Goal: Information Seeking & Learning: Check status

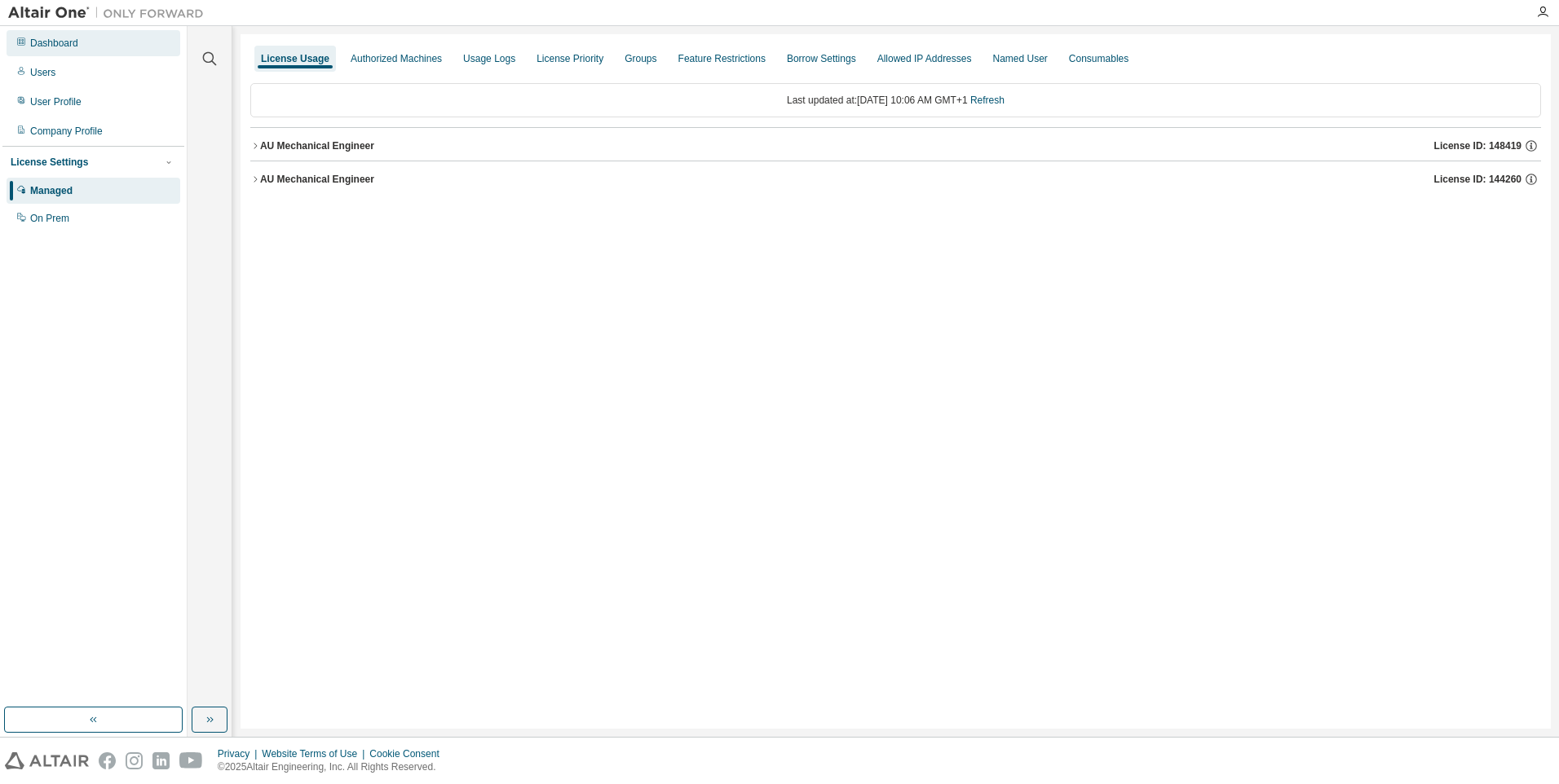
click at [49, 49] on div "Dashboard" at bounding box center [93, 44] width 174 height 26
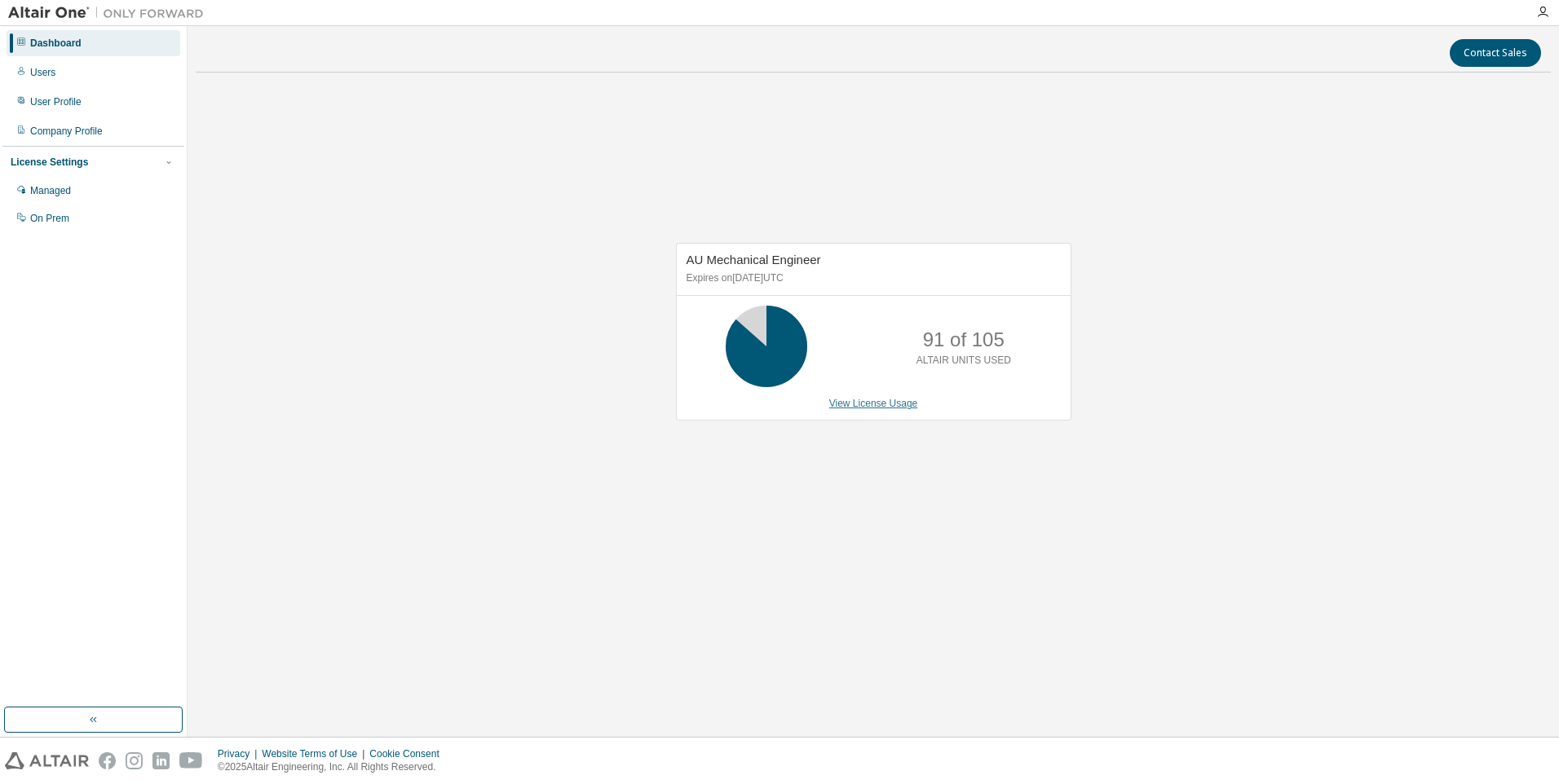
click at [877, 401] on link "View License Usage" at bounding box center [874, 403] width 89 height 12
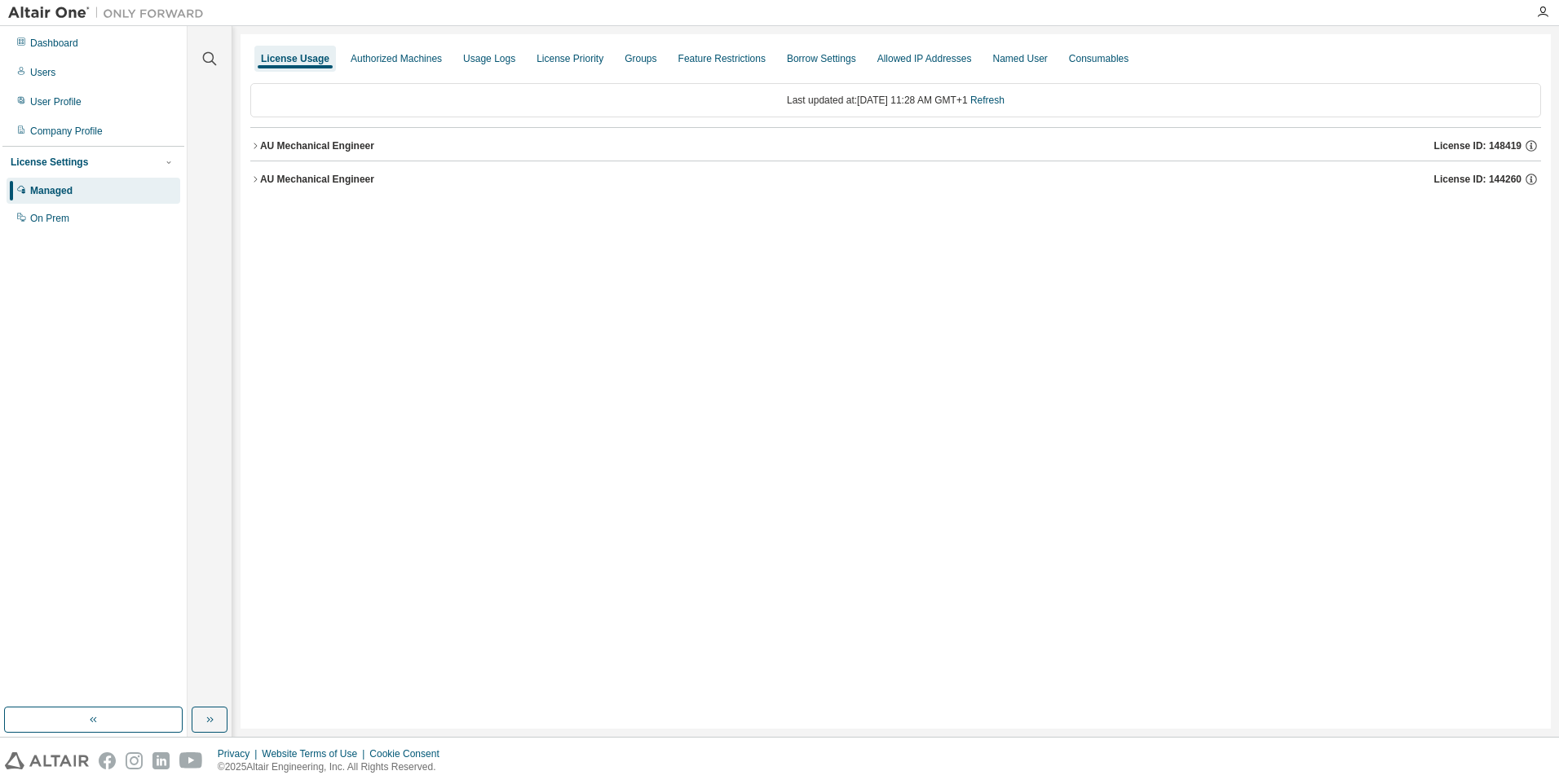
drag, startPoint x: 341, startPoint y: 146, endPoint x: 577, endPoint y: 196, distance: 241.2
click at [341, 145] on div "AU Mechanical Engineer" at bounding box center [317, 146] width 114 height 13
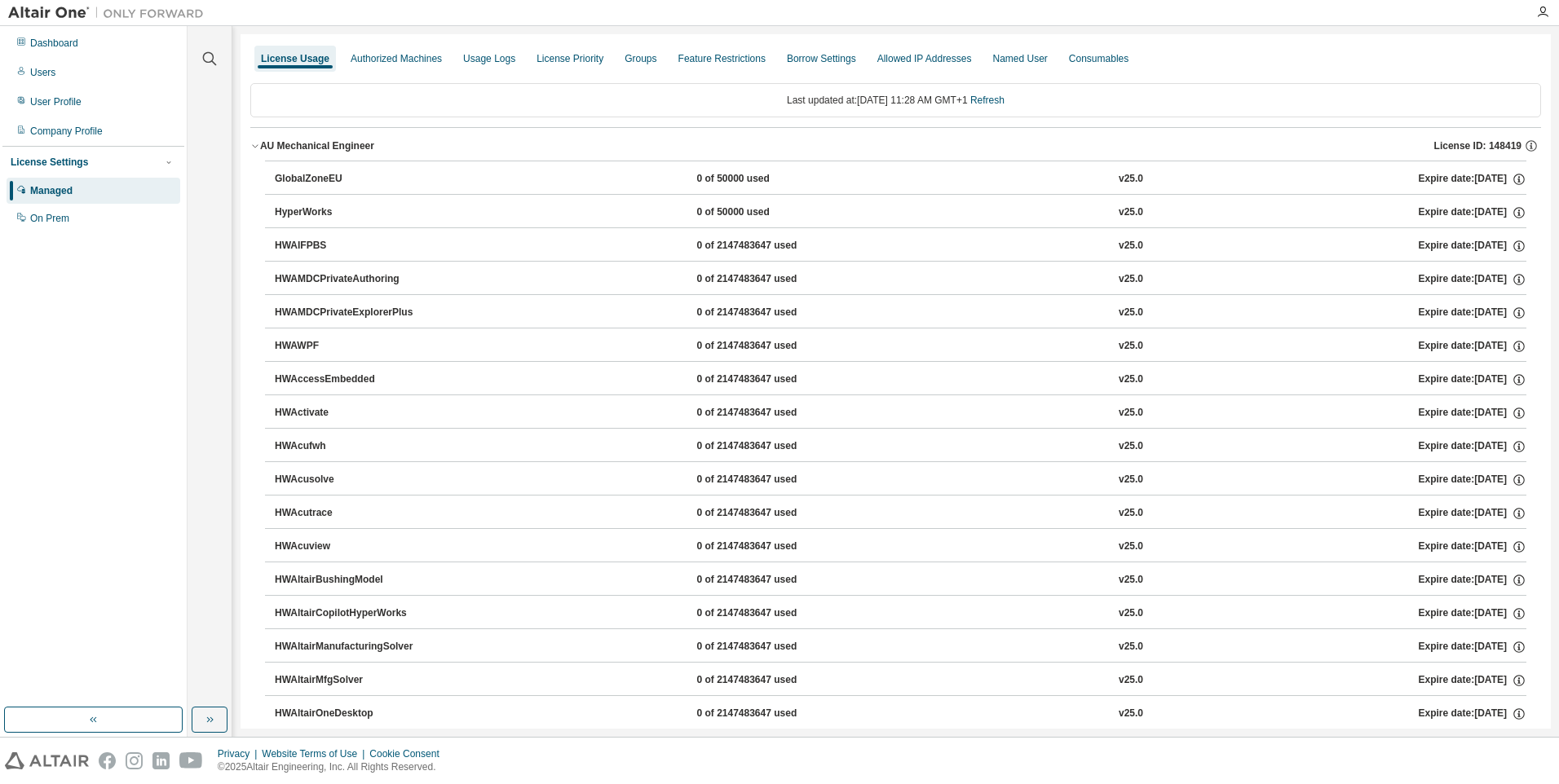
click at [351, 142] on div "AU Mechanical Engineer" at bounding box center [317, 146] width 114 height 13
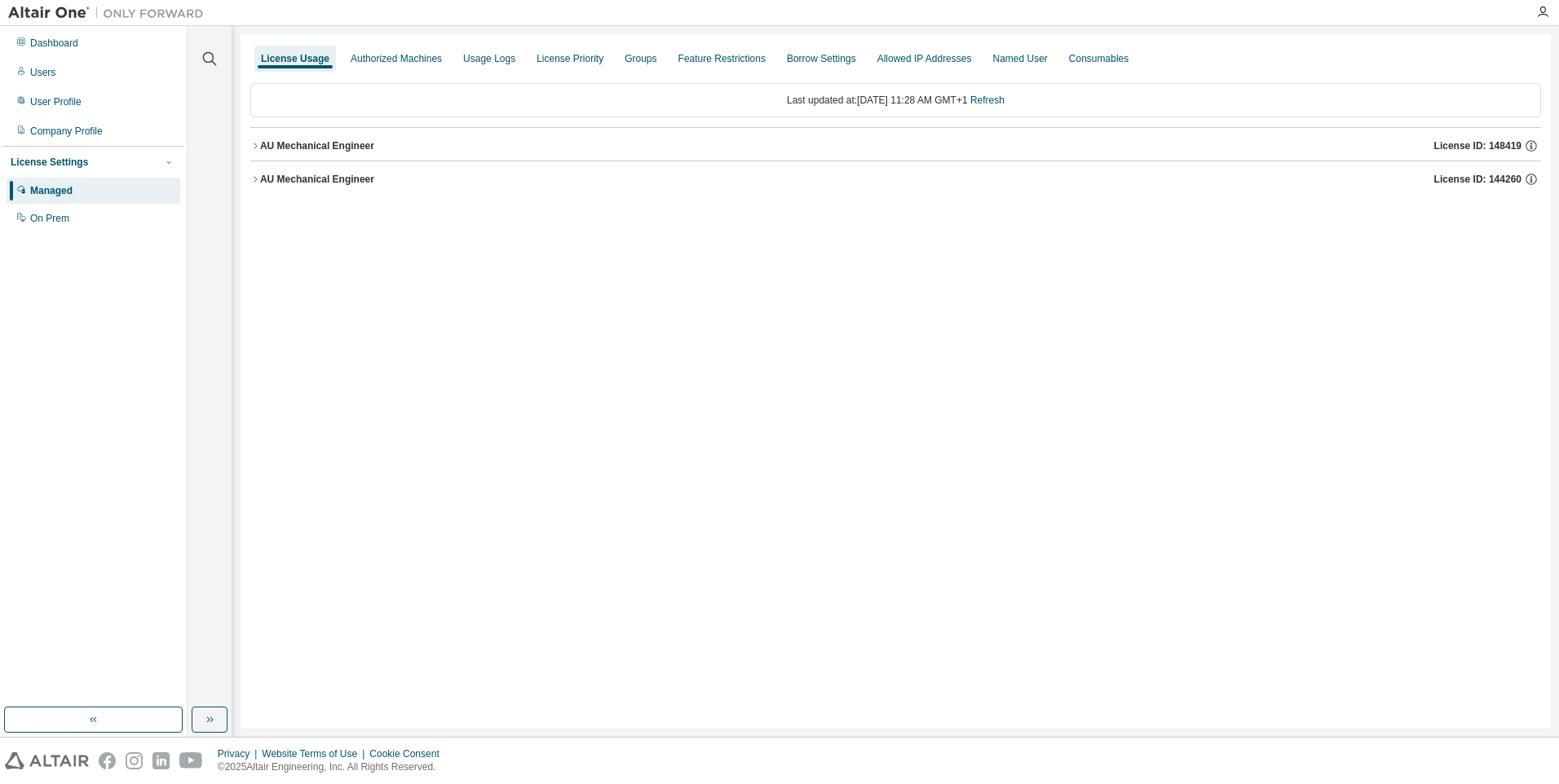
click at [339, 181] on div "AU Mechanical Engineer" at bounding box center [317, 180] width 114 height 13
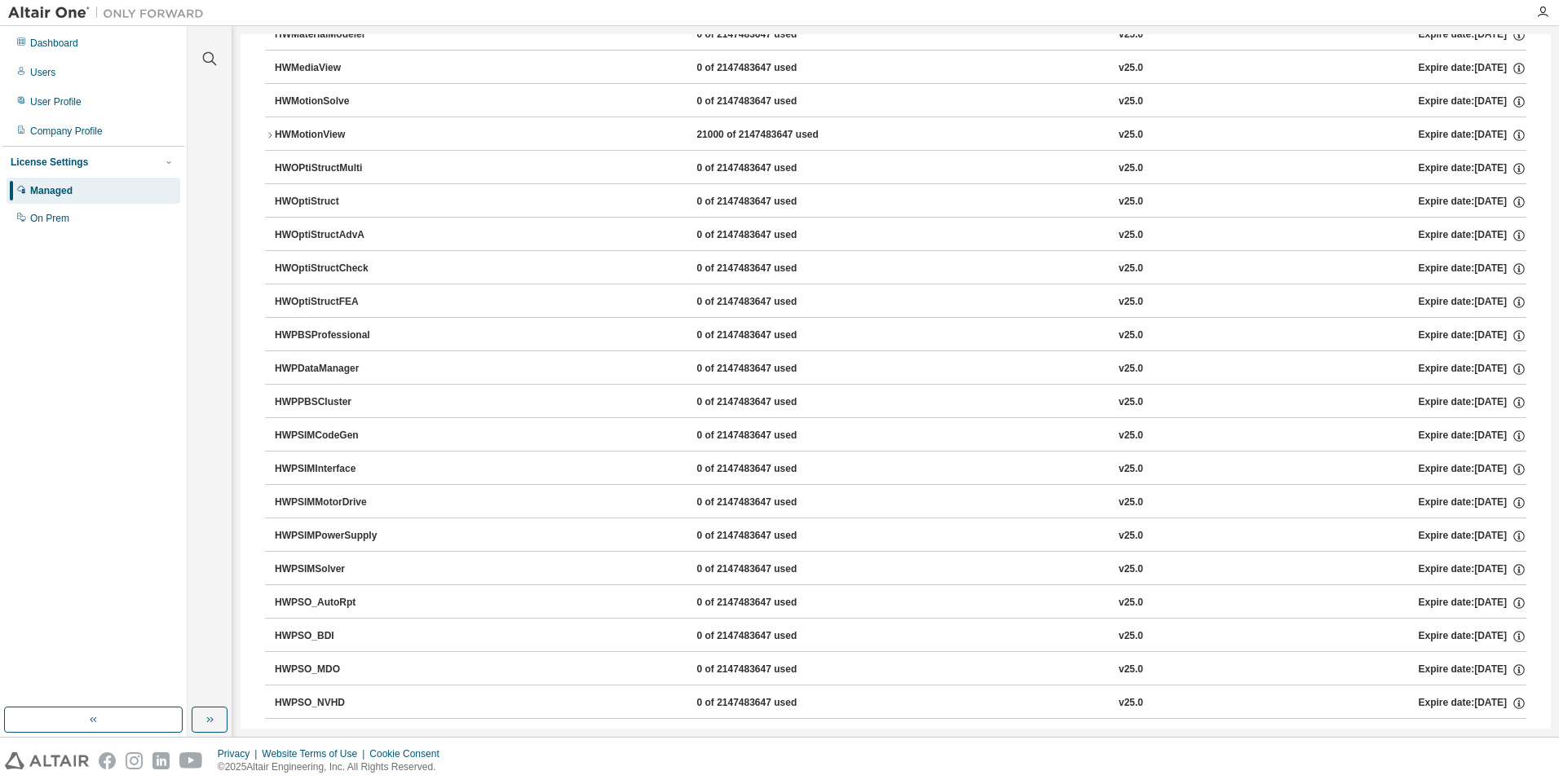
scroll to position [5044, 0]
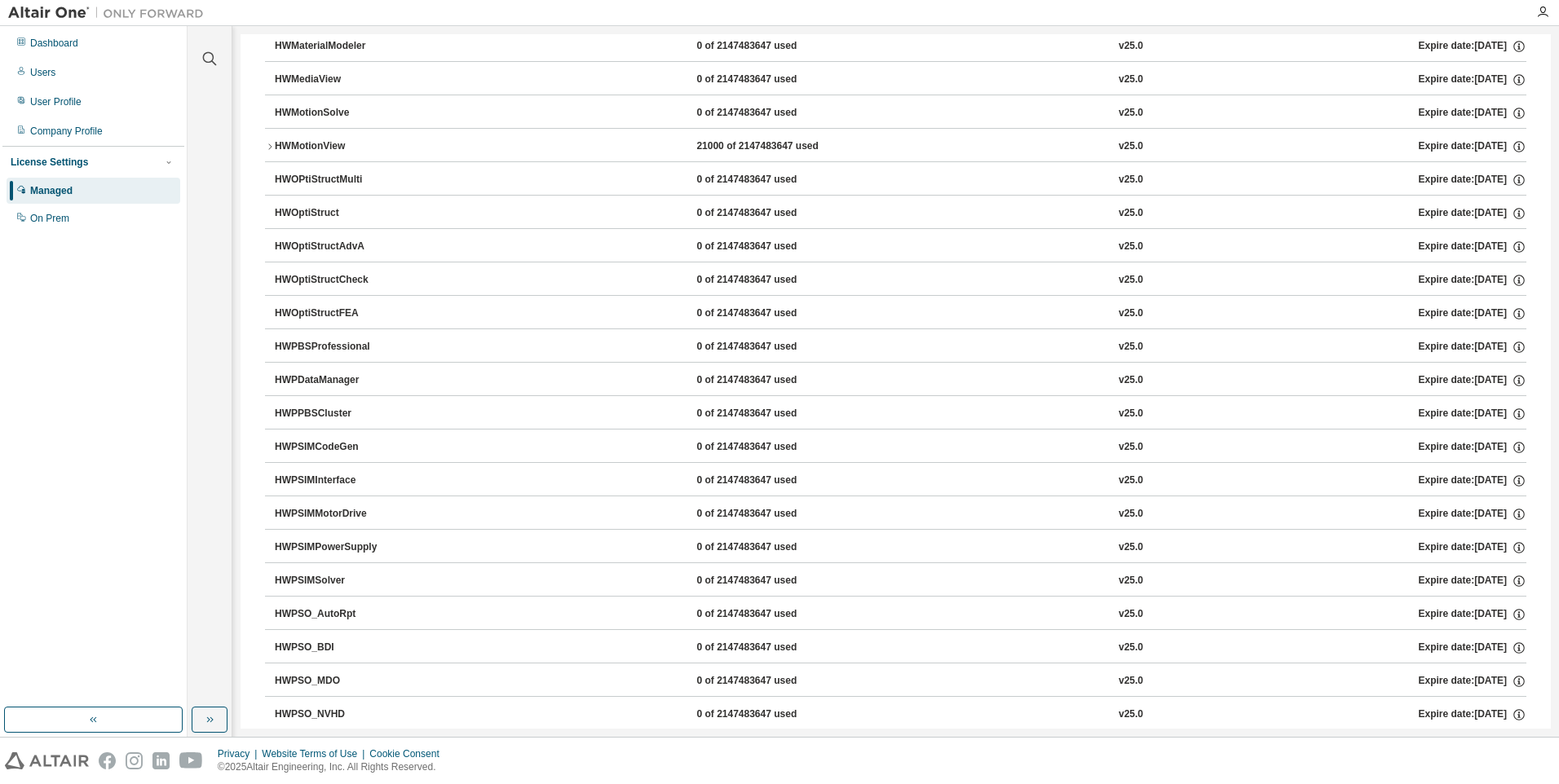
click at [276, 150] on div "HWMotionView" at bounding box center [348, 147] width 147 height 15
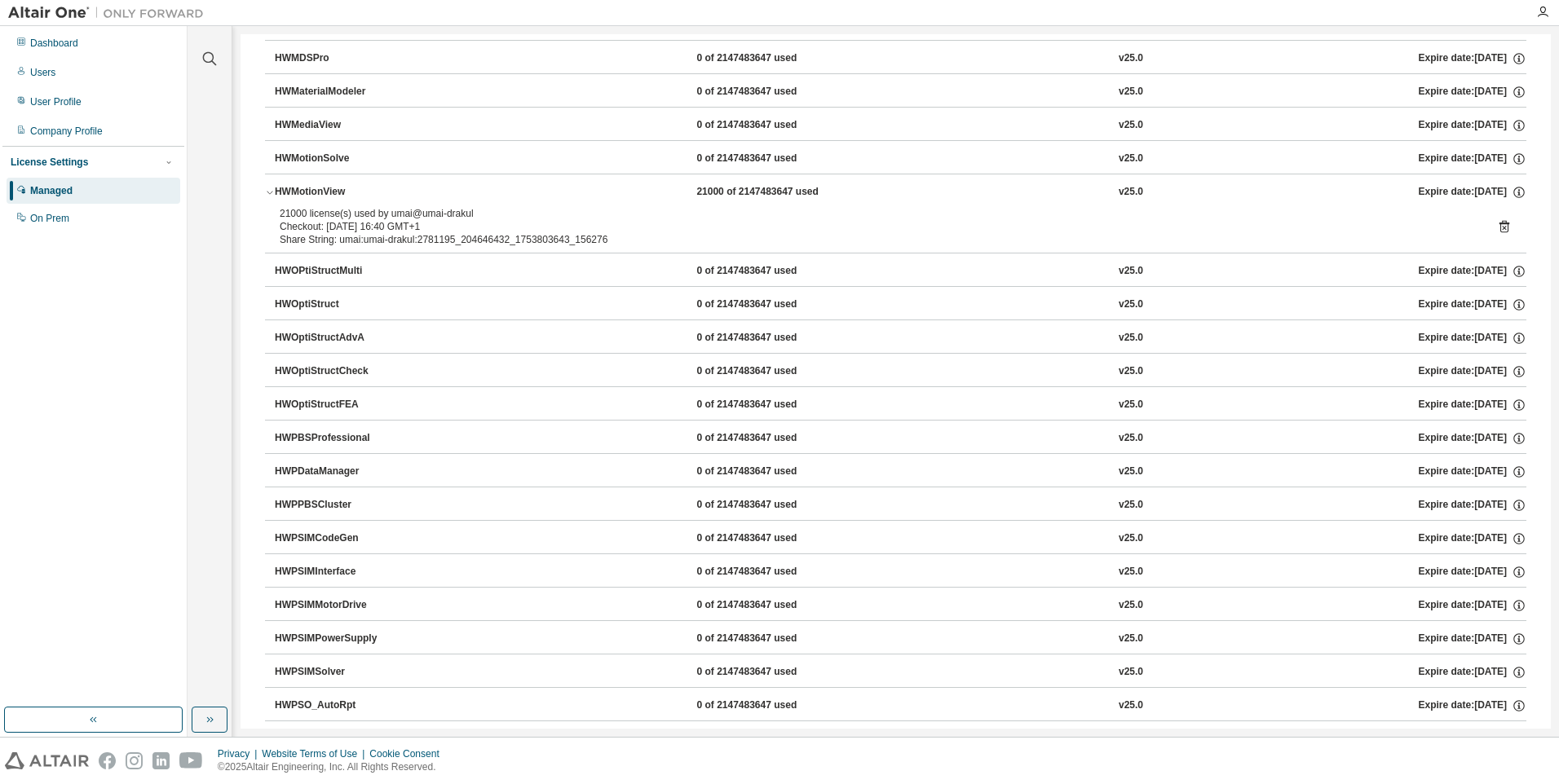
scroll to position [4963, 0]
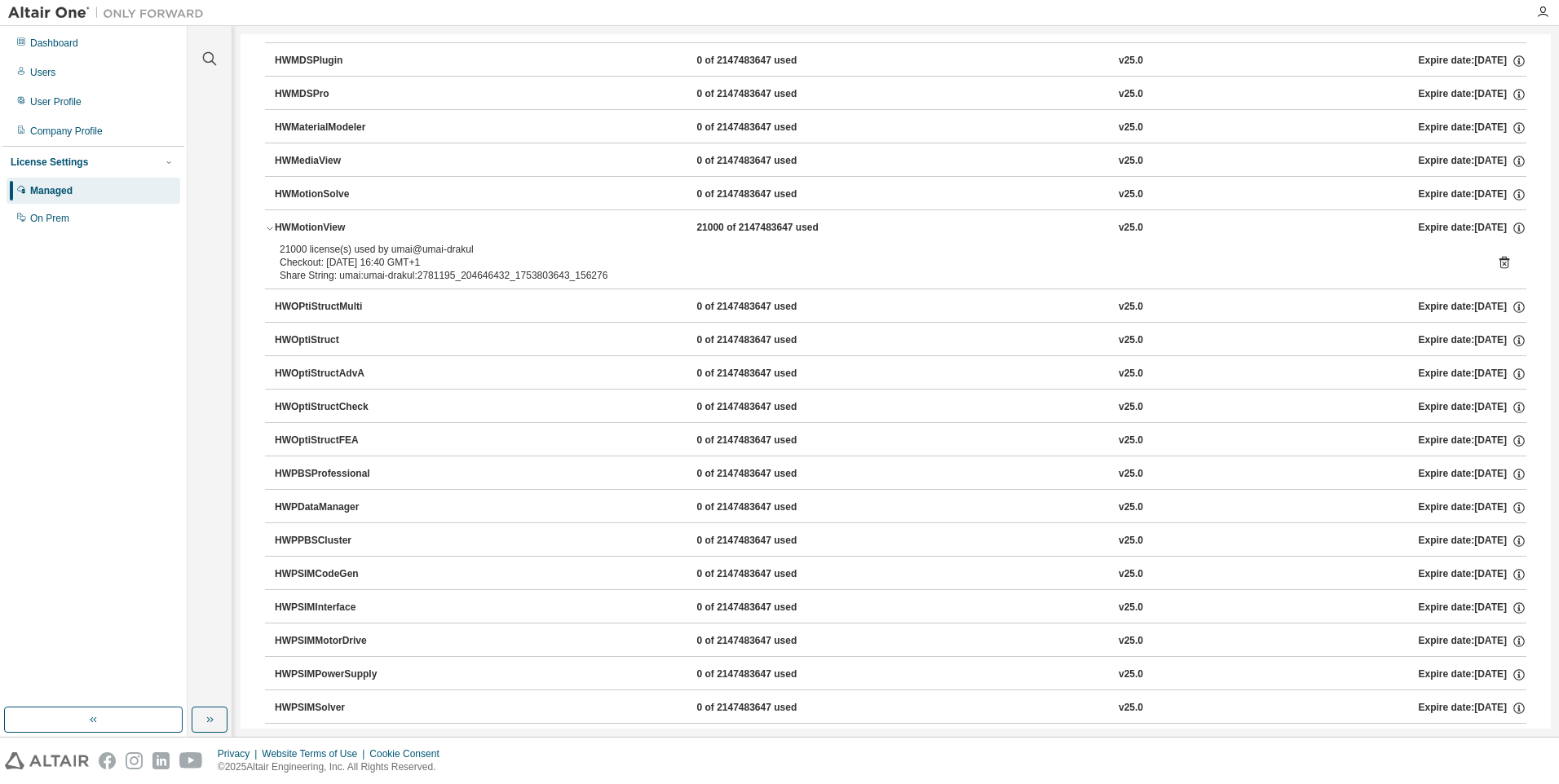
click at [1497, 263] on icon at bounding box center [1505, 262] width 15 height 15
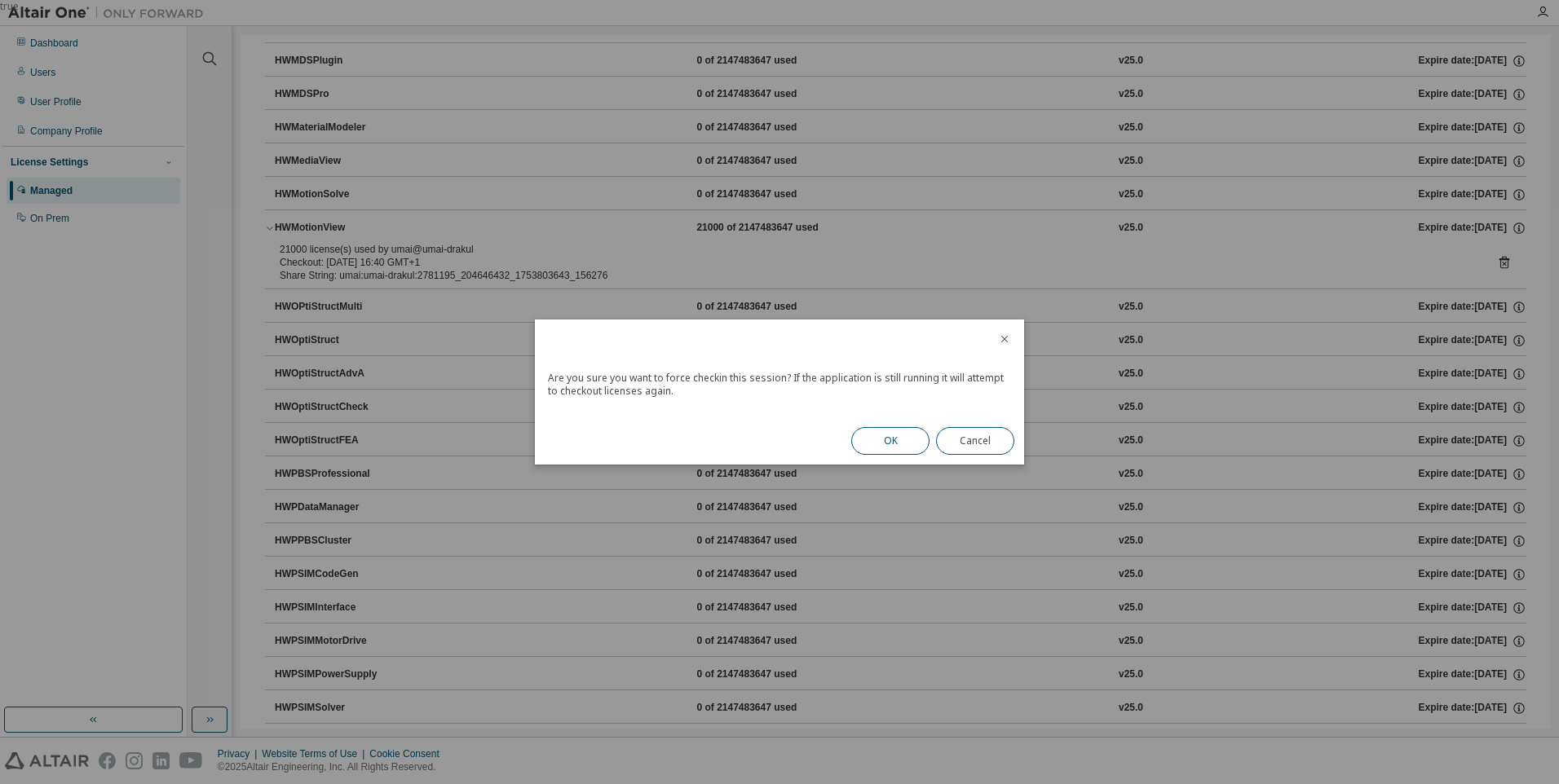
click at [885, 440] on button "OK" at bounding box center [890, 441] width 78 height 28
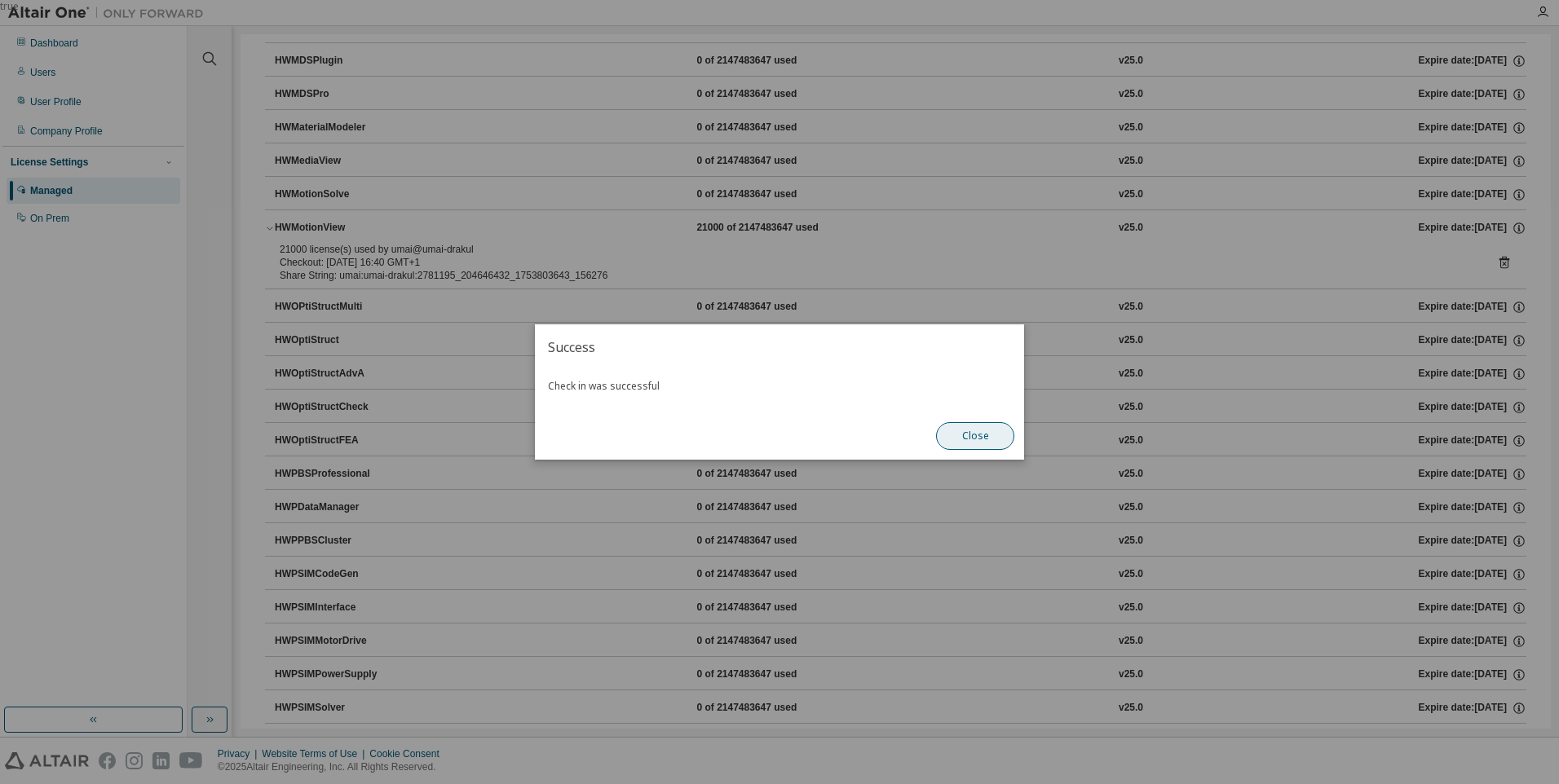
click at [977, 439] on button "Close" at bounding box center [975, 436] width 78 height 28
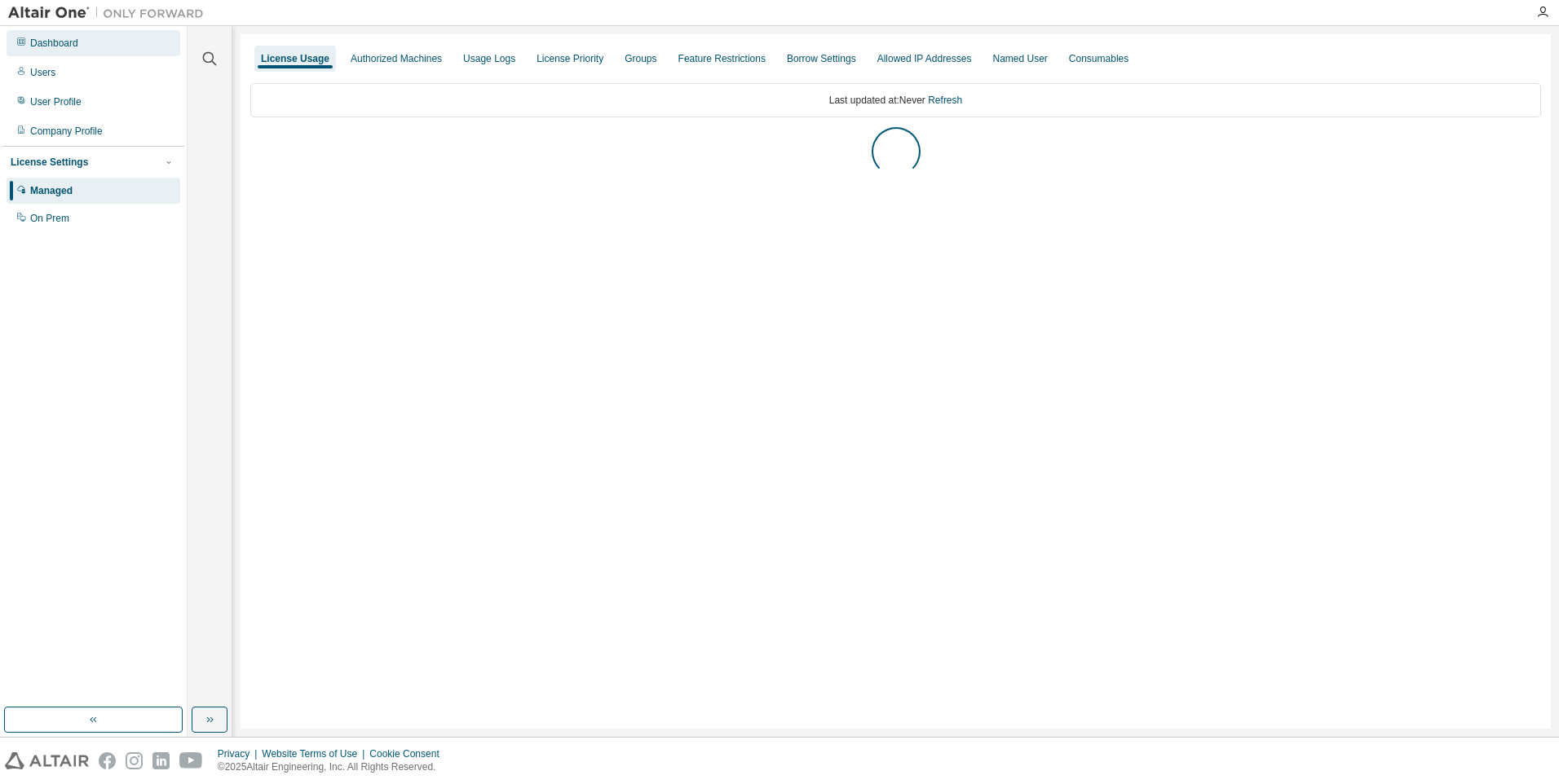
click at [82, 37] on div "Dashboard" at bounding box center [93, 44] width 174 height 26
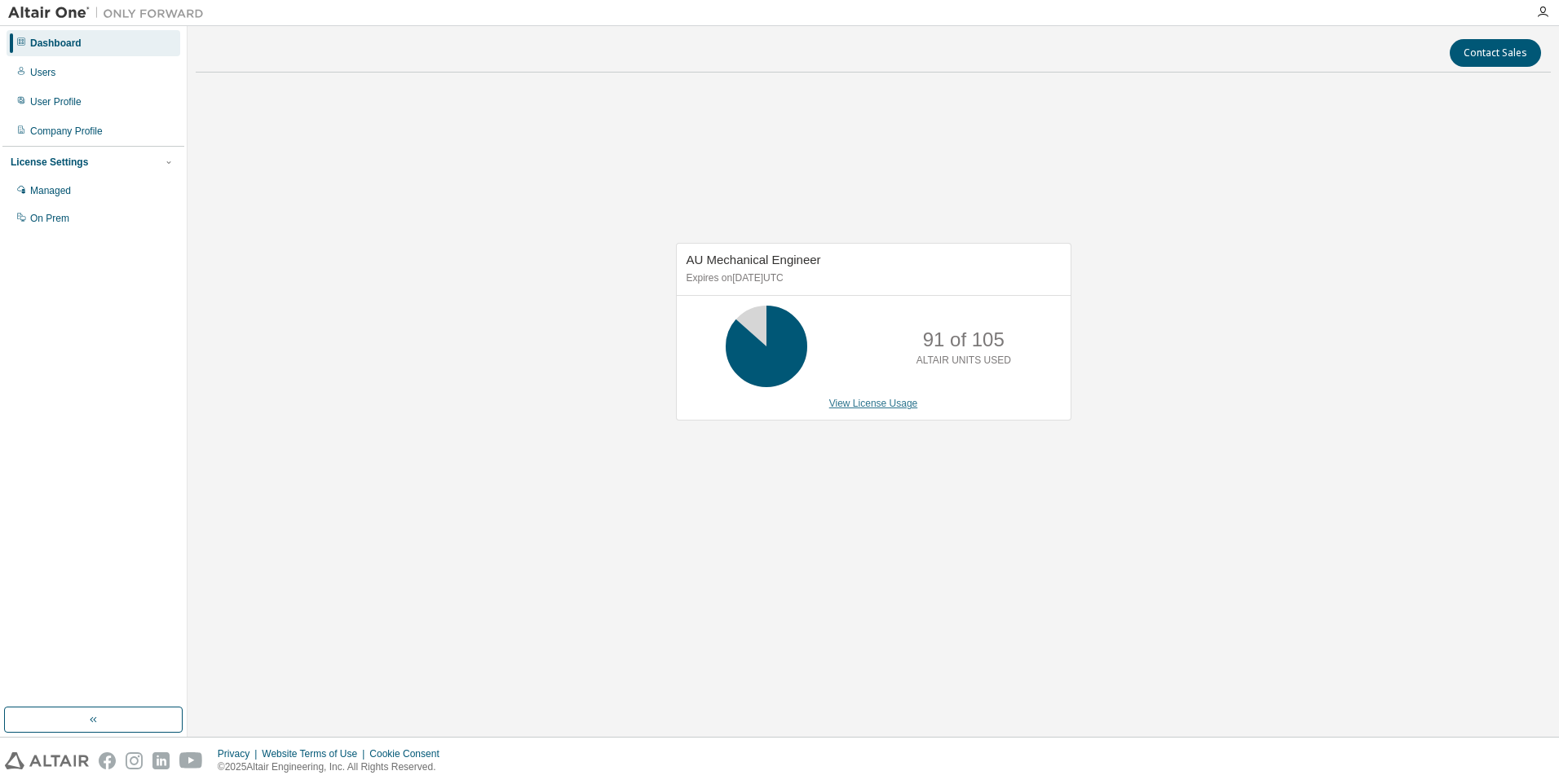
click at [886, 405] on link "View License Usage" at bounding box center [874, 403] width 89 height 12
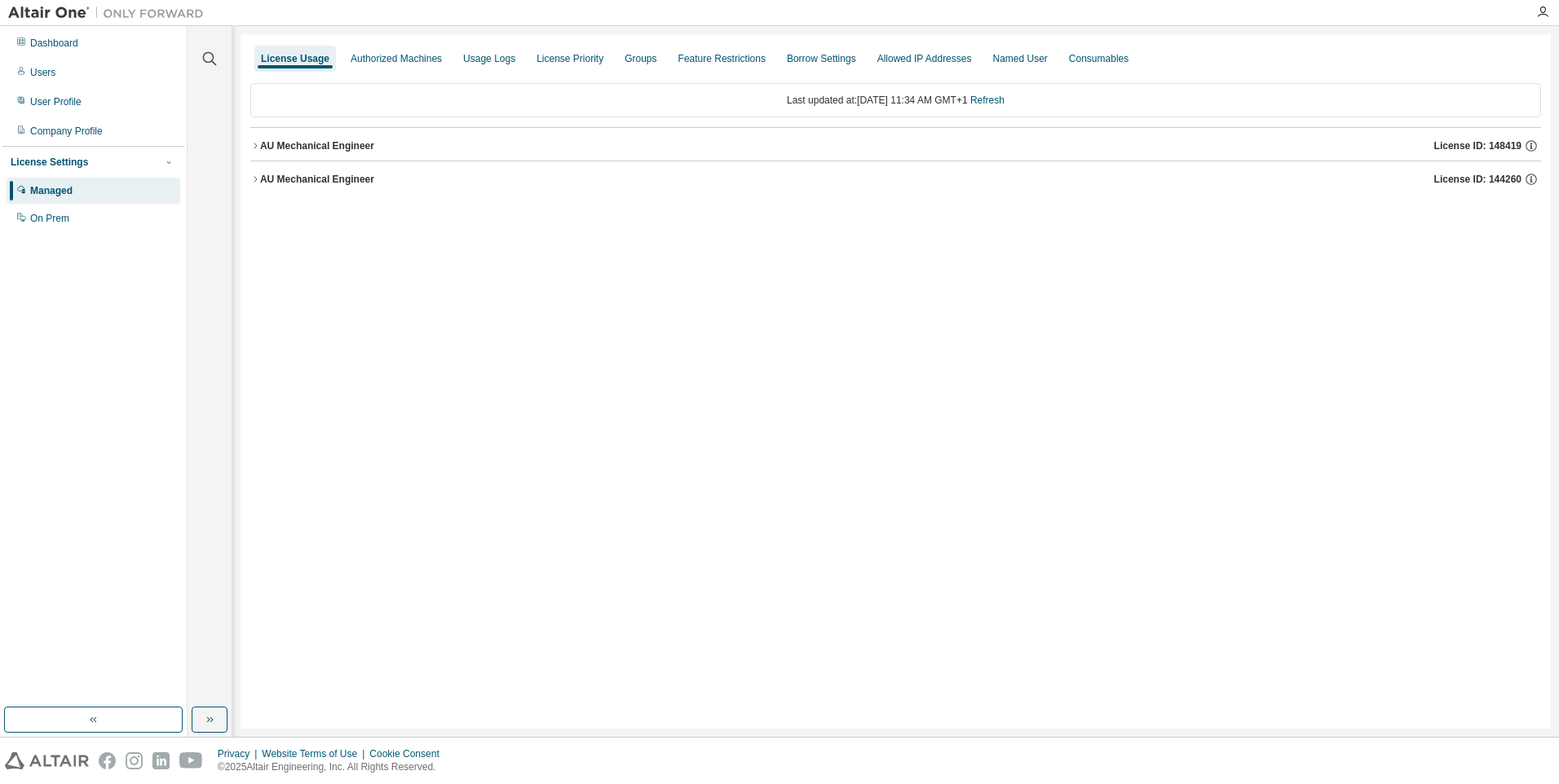
click at [331, 171] on button "AU Mechanical Engineer License ID: 144260" at bounding box center [895, 179] width 1291 height 35
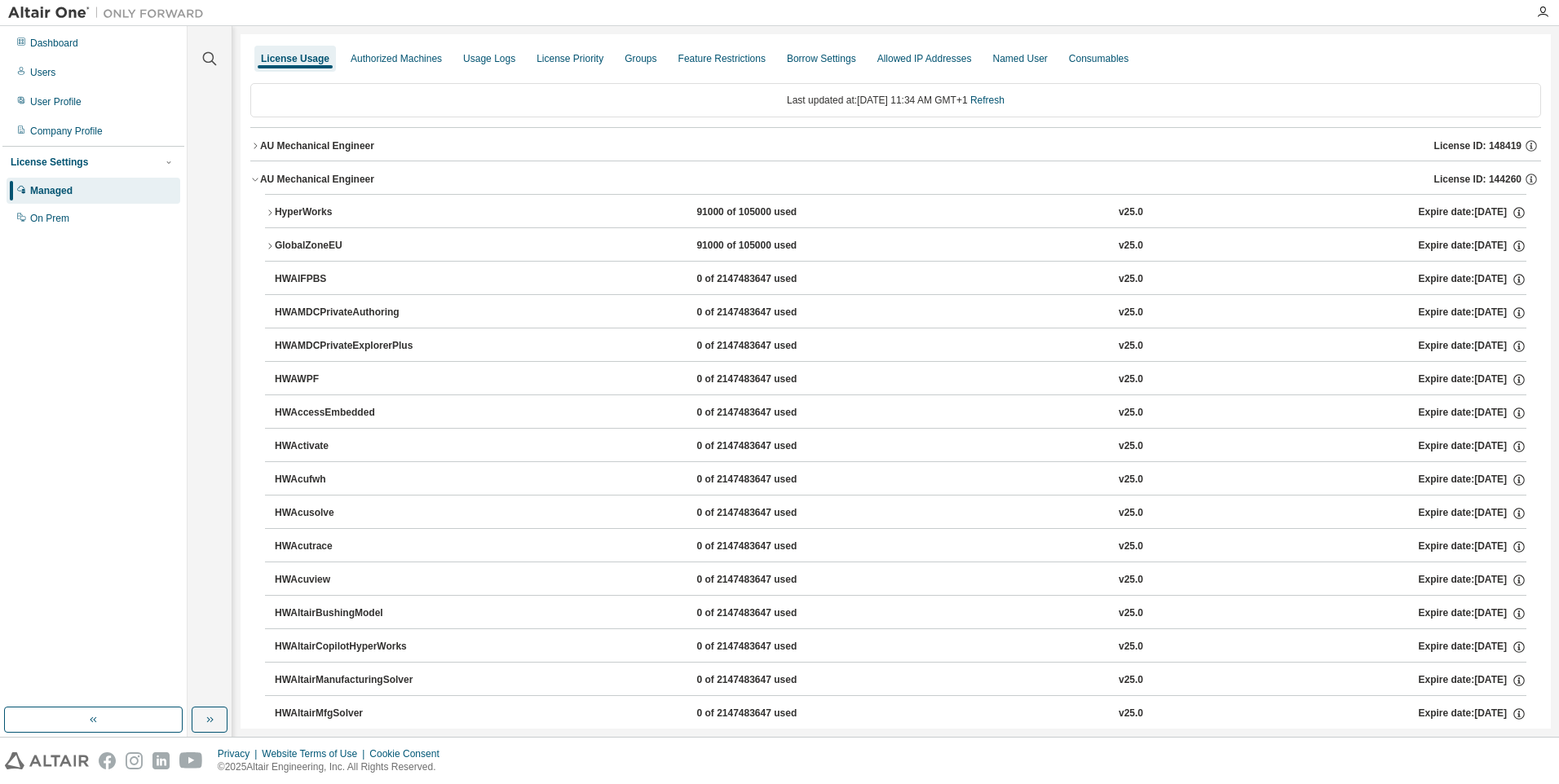
click at [307, 218] on div "HyperWorks" at bounding box center [348, 213] width 147 height 15
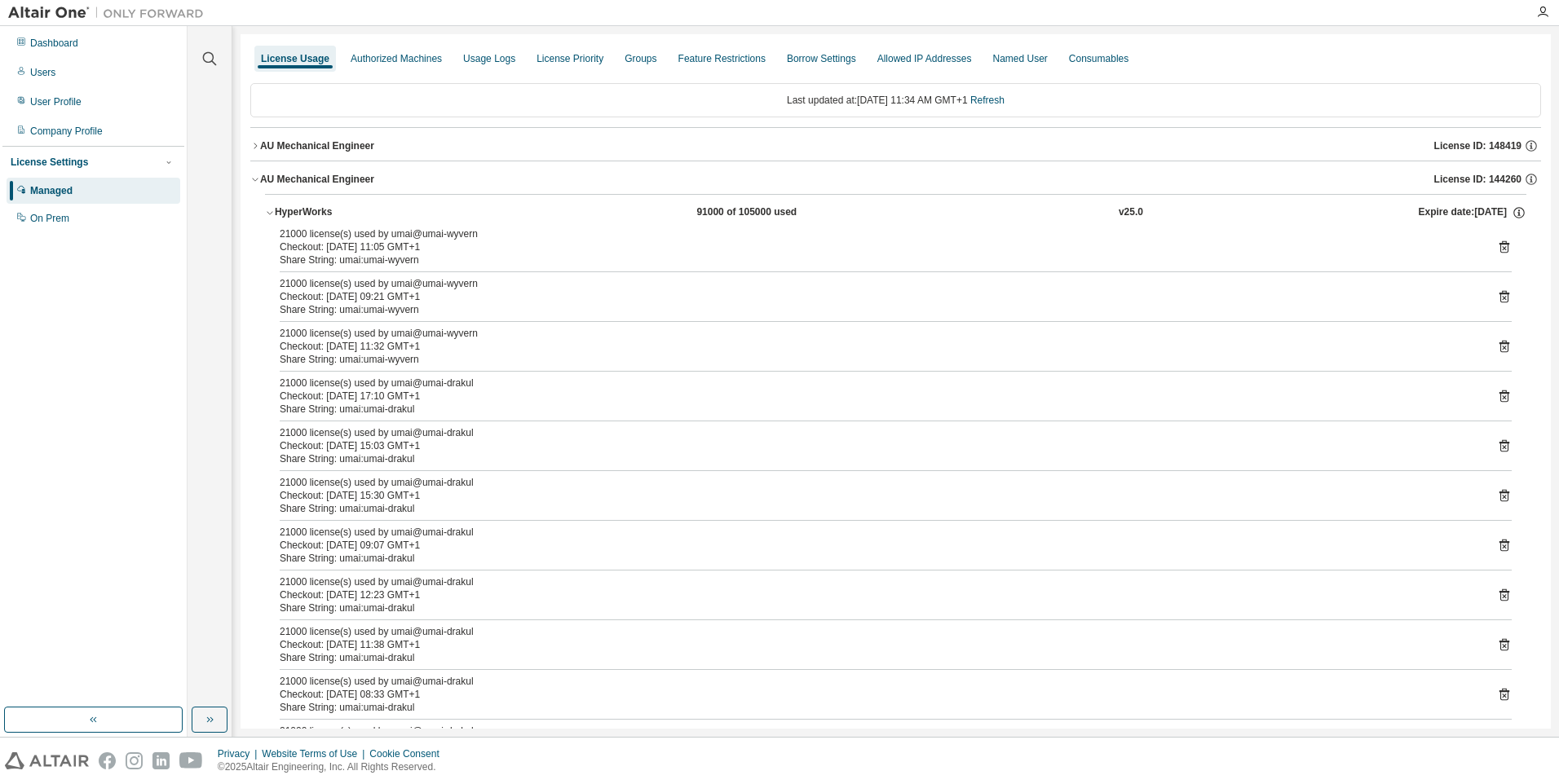
click at [304, 201] on button "HyperWorks 91000 of 105000 used v25.0 Expire date: [DATE]" at bounding box center [895, 212] width 1261 height 35
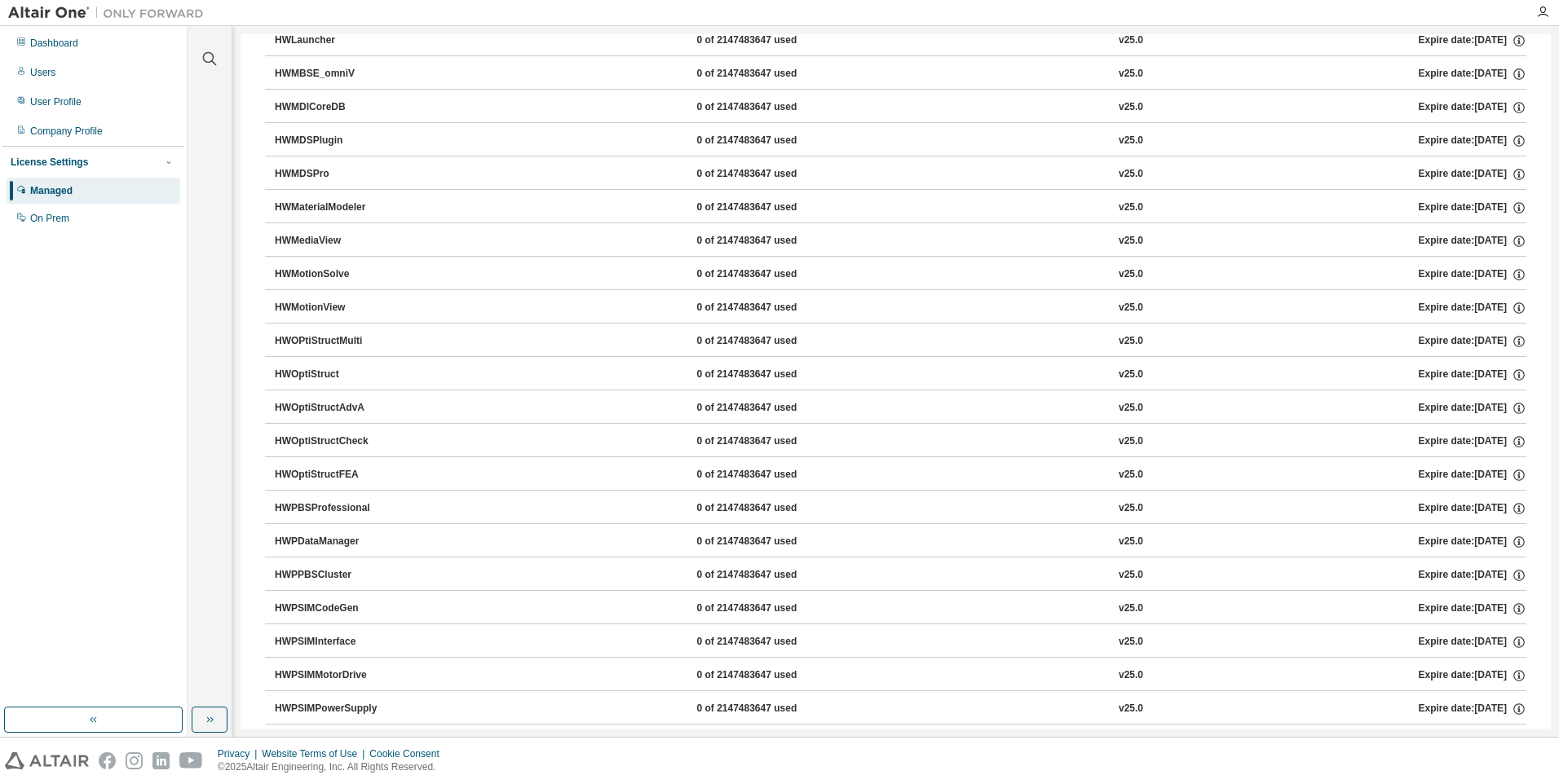
scroll to position [4881, 0]
click at [30, 40] on div "Dashboard" at bounding box center [93, 44] width 174 height 26
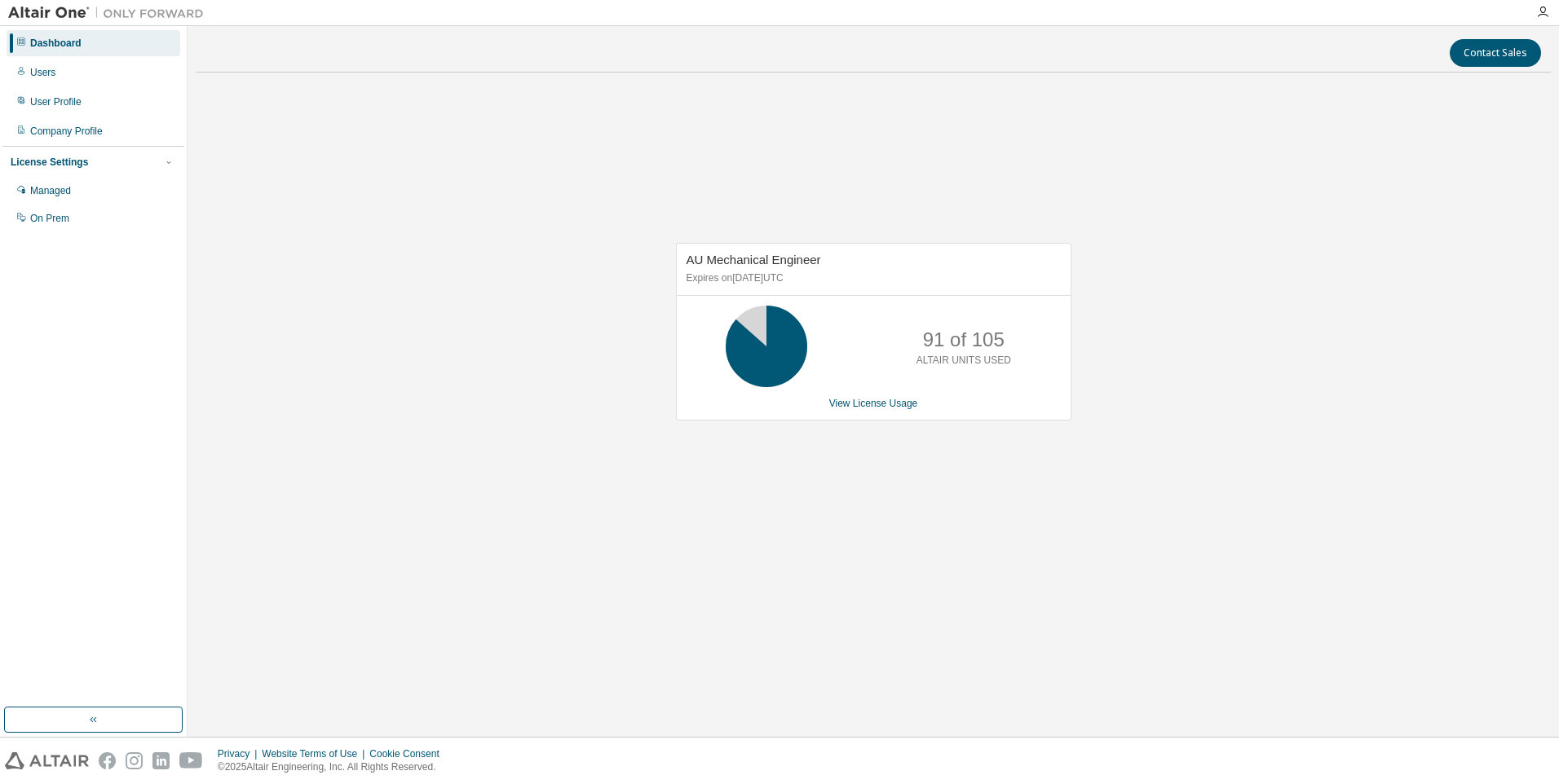
click at [878, 633] on div "Contact Sales AU Mechanical Engineer Expires on June 1, 2026 UTC 91 of 105 ALTA…" at bounding box center [873, 382] width 1355 height 694
click at [869, 534] on div "AU Mechanical Engineer Expires on [DATE] UTC 91 of 105 ALTAIR UNITS USED View L…" at bounding box center [873, 340] width 1355 height 509
drag, startPoint x: 283, startPoint y: 578, endPoint x: 237, endPoint y: 398, distance: 185.8
click at [283, 577] on div "AU Mechanical Engineer Expires on [DATE] UTC 91 of 105 ALTAIR UNITS USED View L…" at bounding box center [873, 340] width 1355 height 509
click at [828, 588] on div "AU Mechanical Engineer Expires on [DATE] UTC 91 of 105 ALTAIR UNITS USED View L…" at bounding box center [873, 340] width 1355 height 509
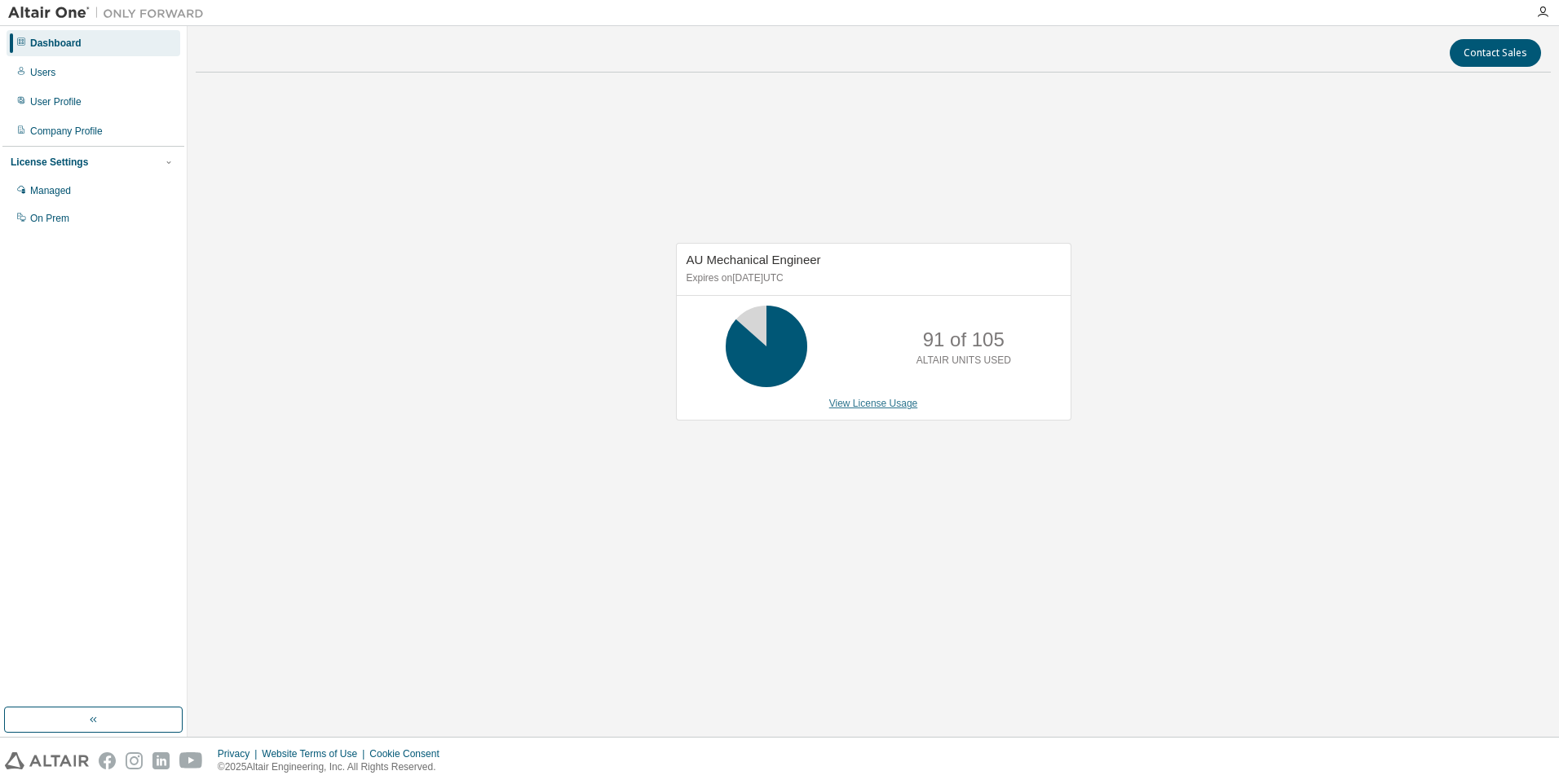
click at [893, 408] on link "View License Usage" at bounding box center [874, 403] width 89 height 12
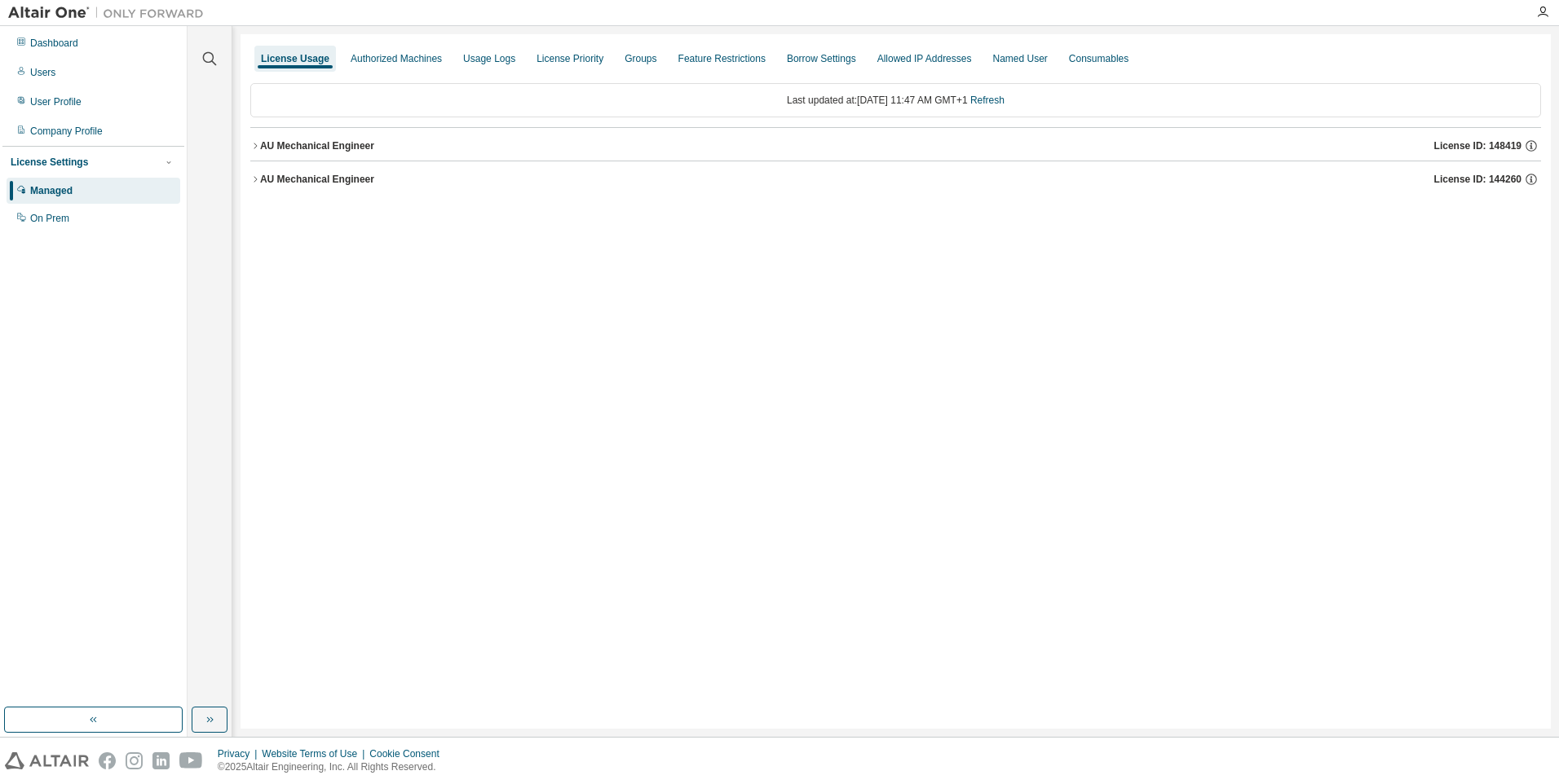
click at [349, 153] on button "AU Mechanical Engineer License ID: 148419" at bounding box center [895, 145] width 1291 height 35
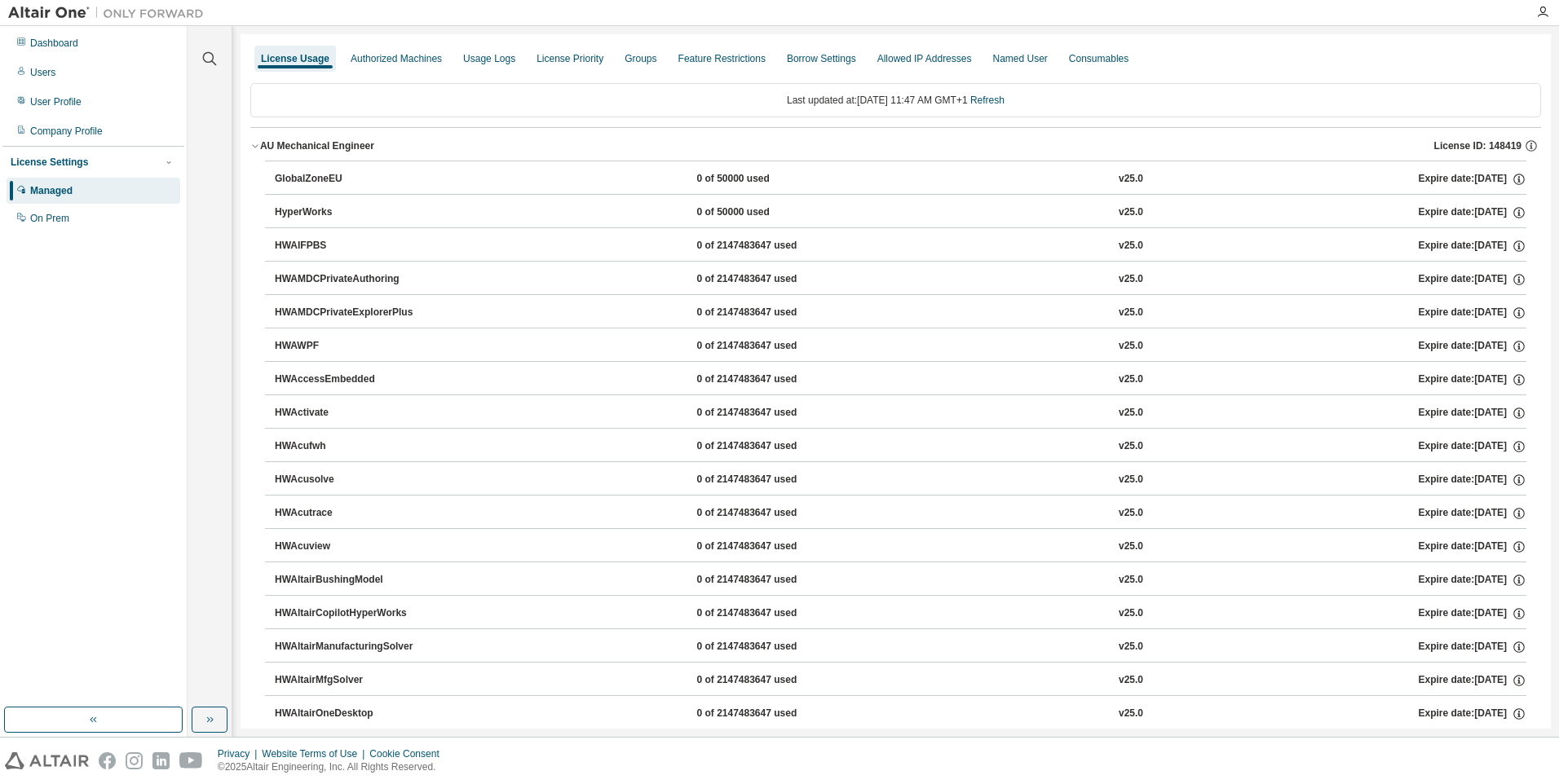
click at [350, 153] on button "AU Mechanical Engineer License ID: 148419" at bounding box center [895, 145] width 1291 height 35
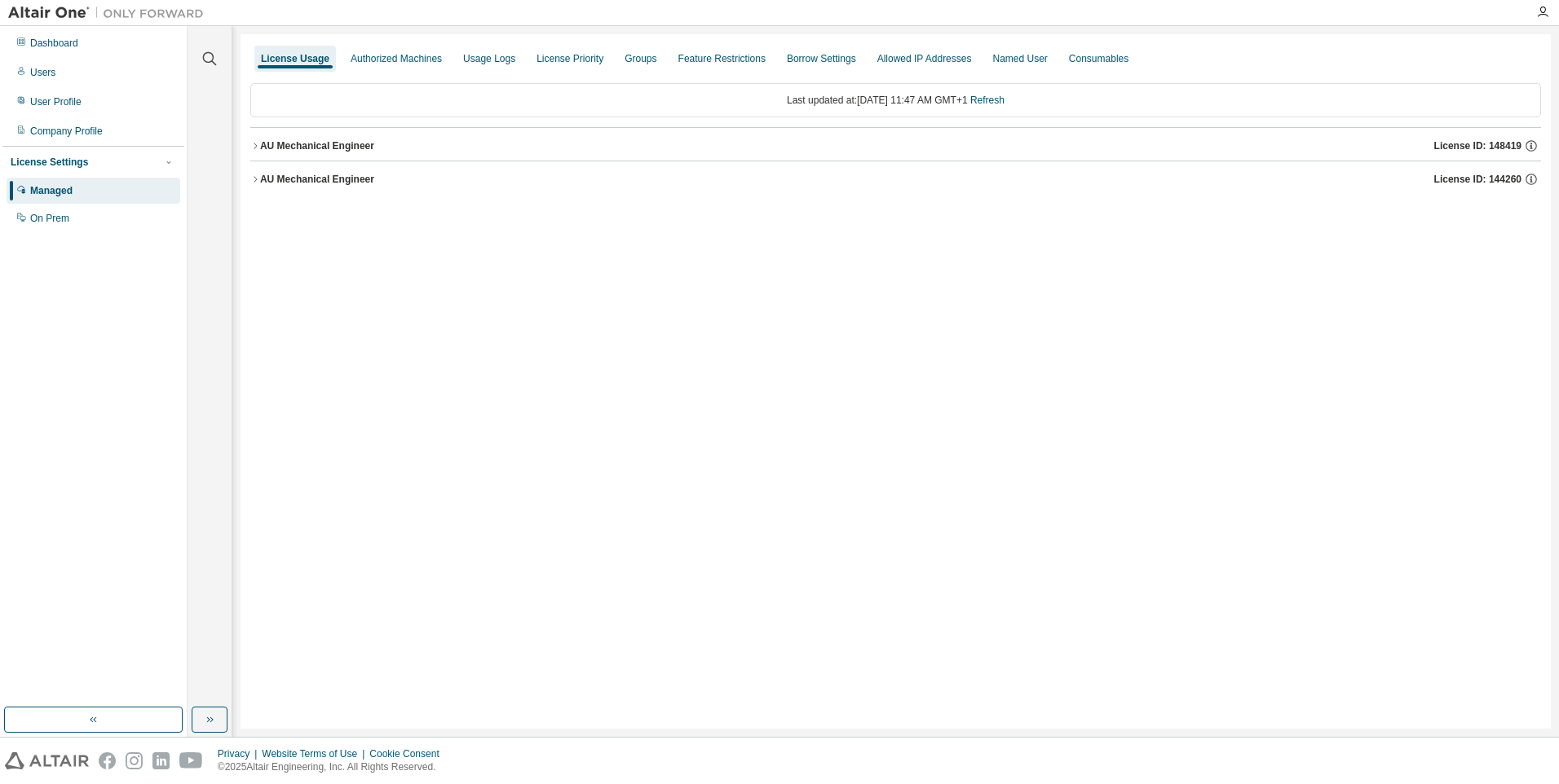
click at [329, 180] on div "AU Mechanical Engineer" at bounding box center [317, 180] width 114 height 13
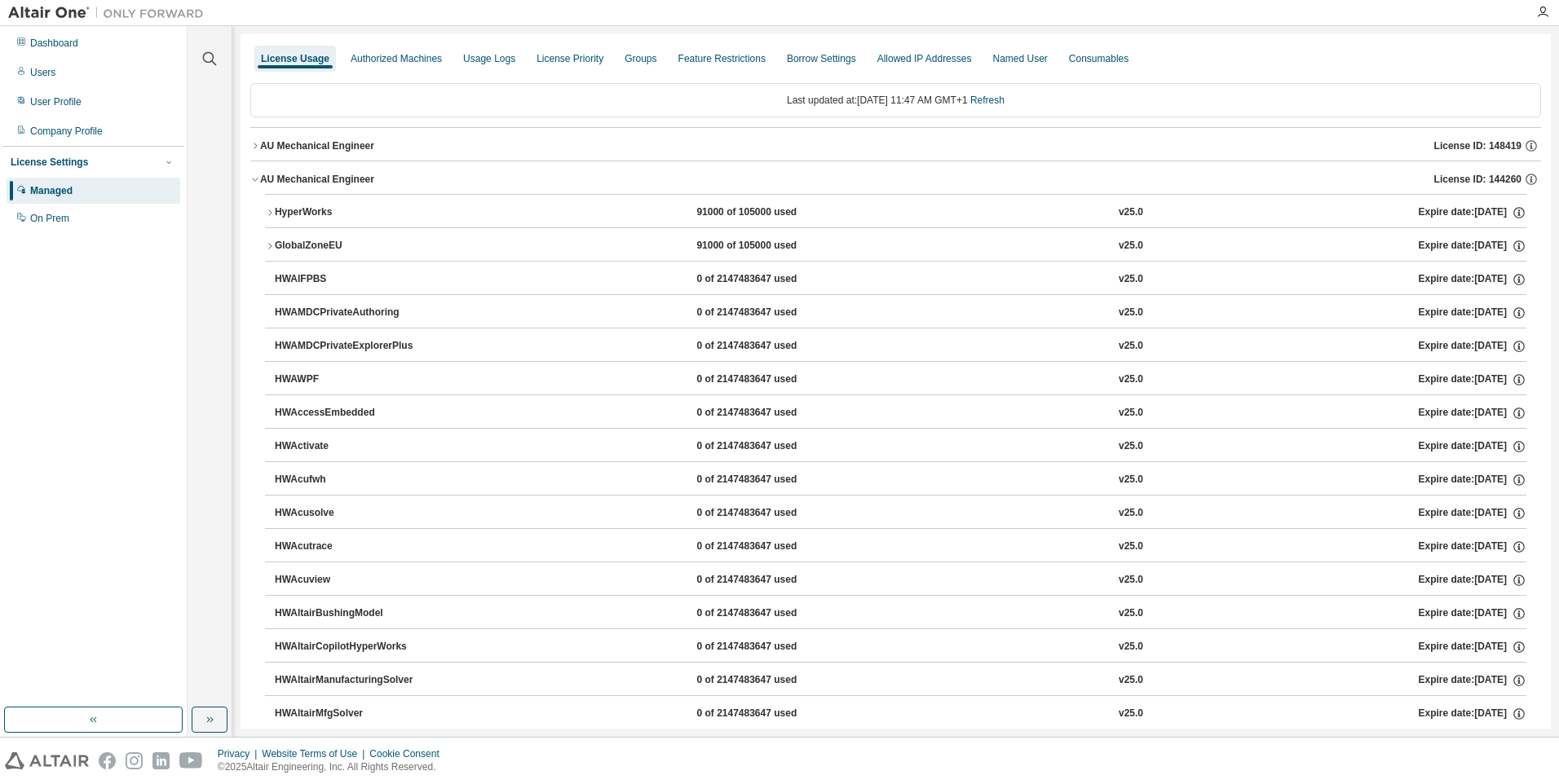
click at [306, 202] on button "HyperWorks 91000 of 105000 used v25.0 Expire date: 2026-06-01" at bounding box center [895, 212] width 1261 height 35
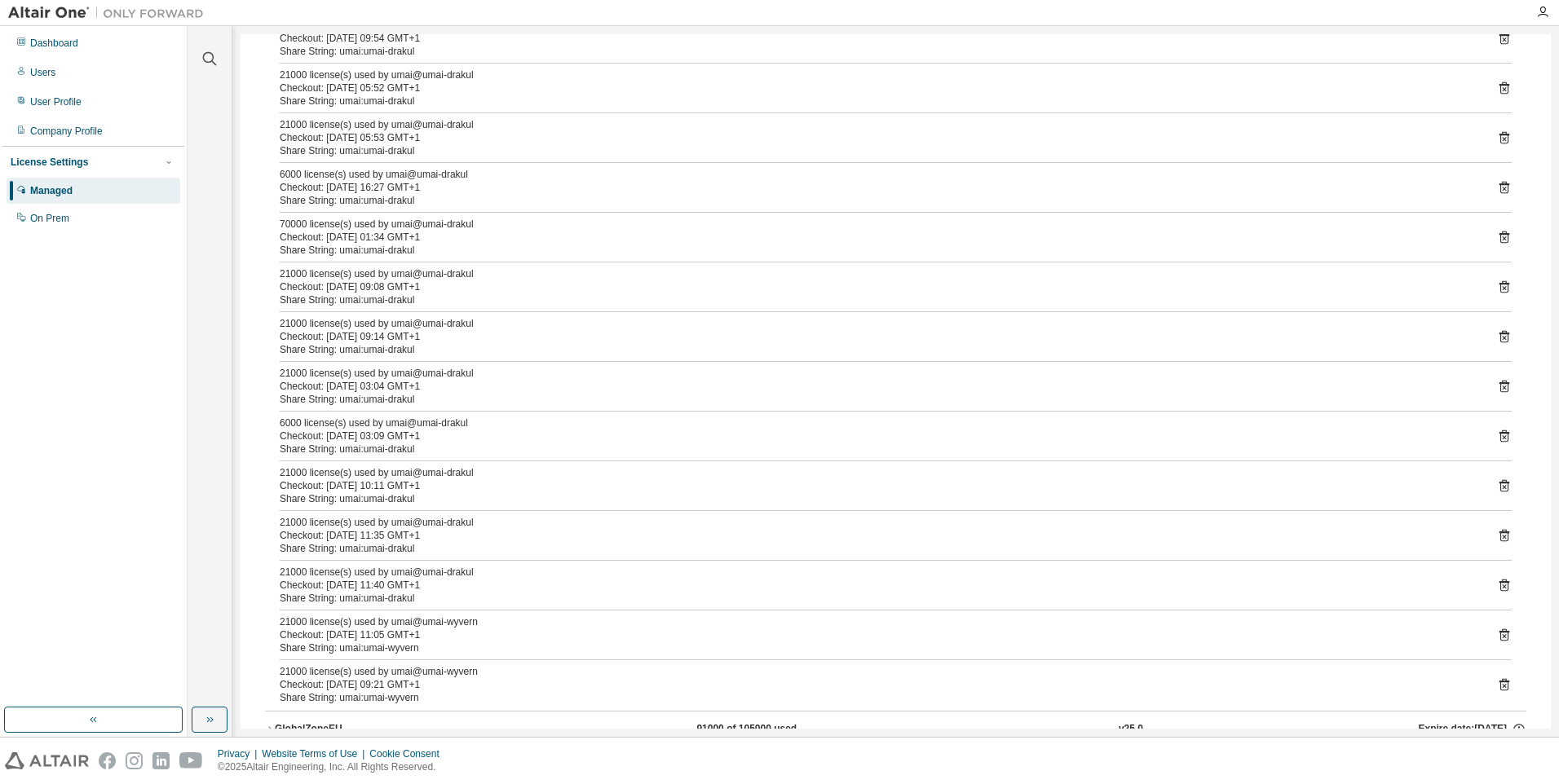
scroll to position [734, 0]
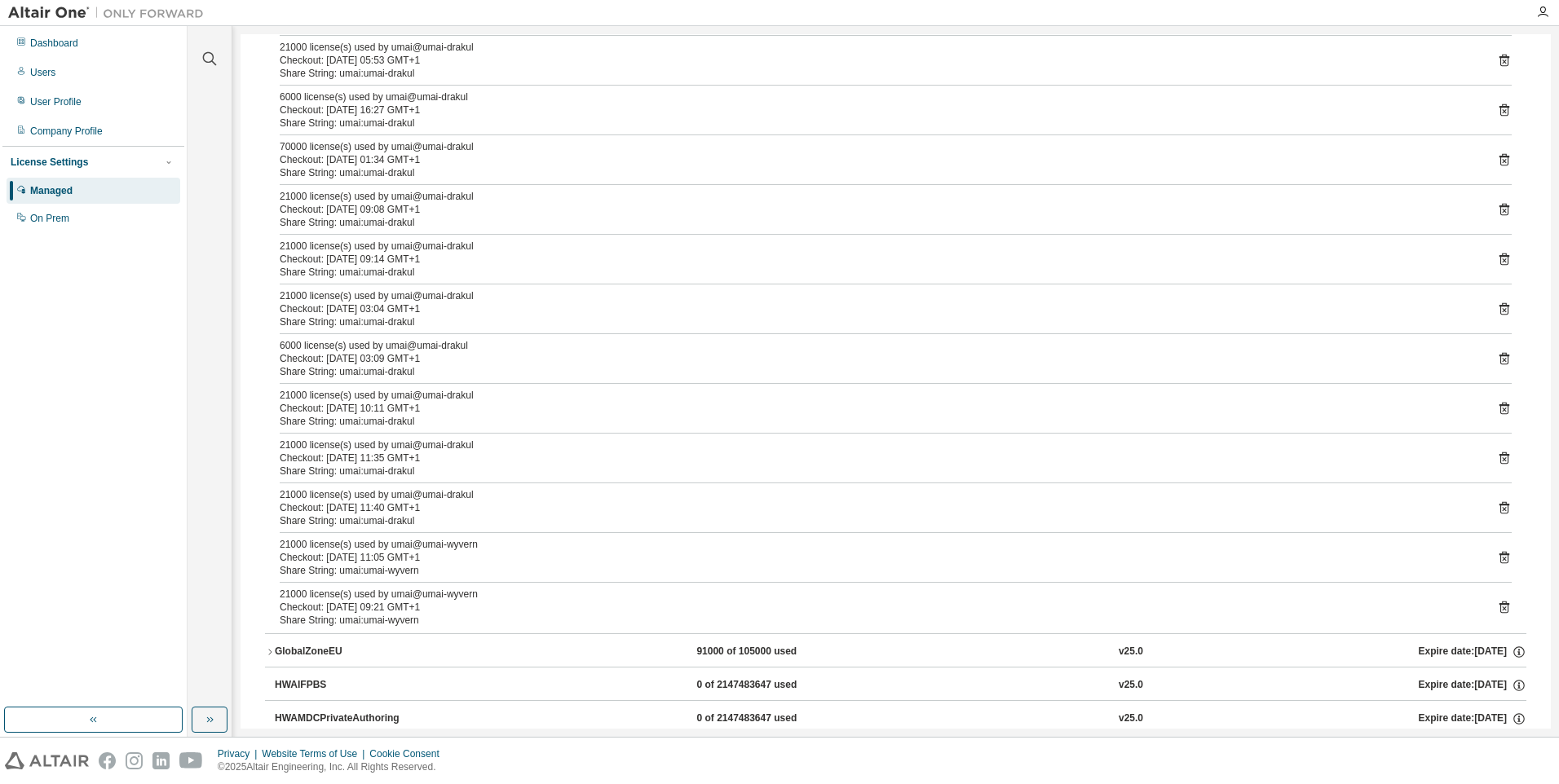
click at [1500, 605] on icon at bounding box center [1505, 608] width 10 height 12
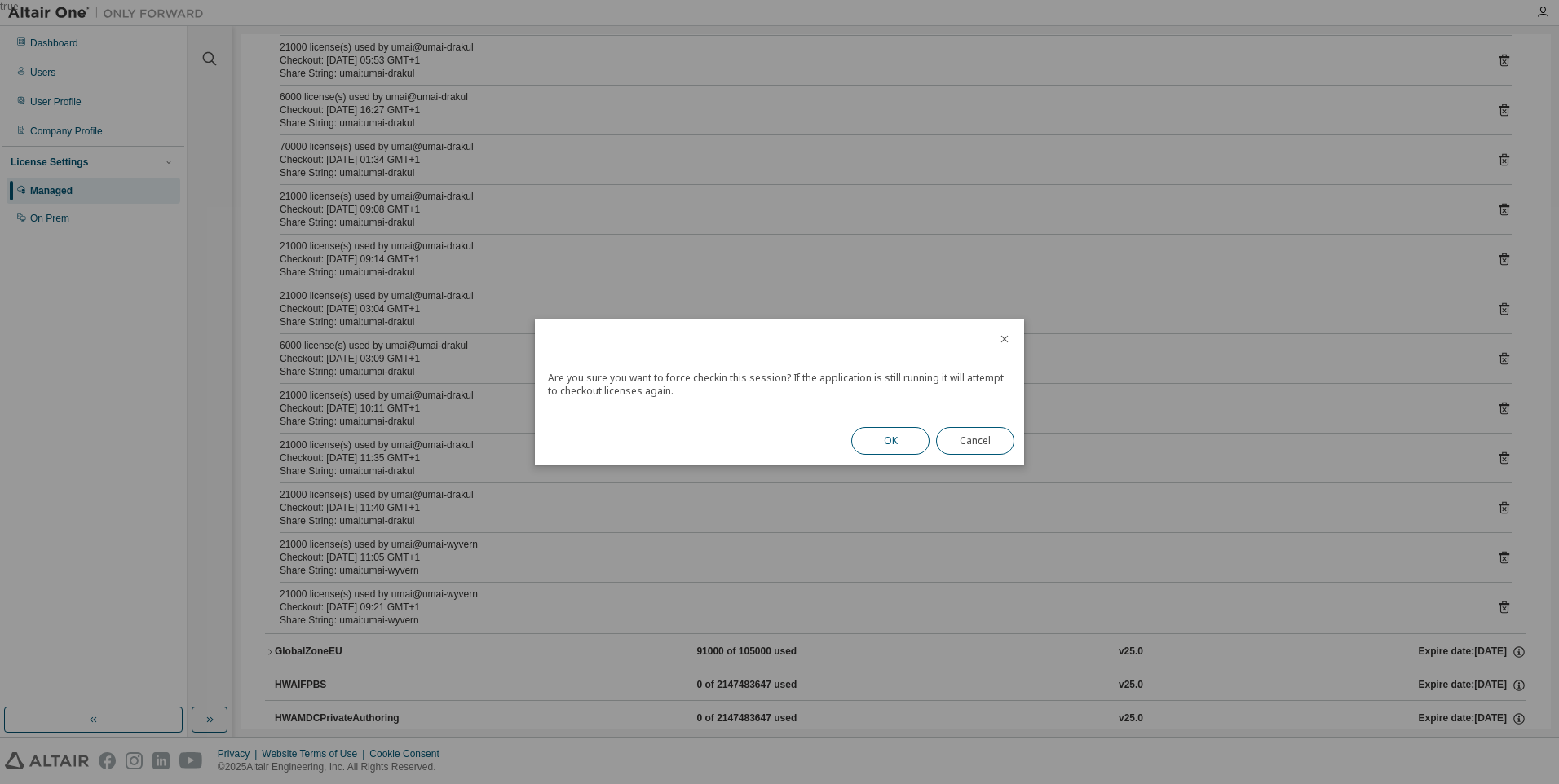
click at [893, 439] on button "OK" at bounding box center [890, 441] width 78 height 28
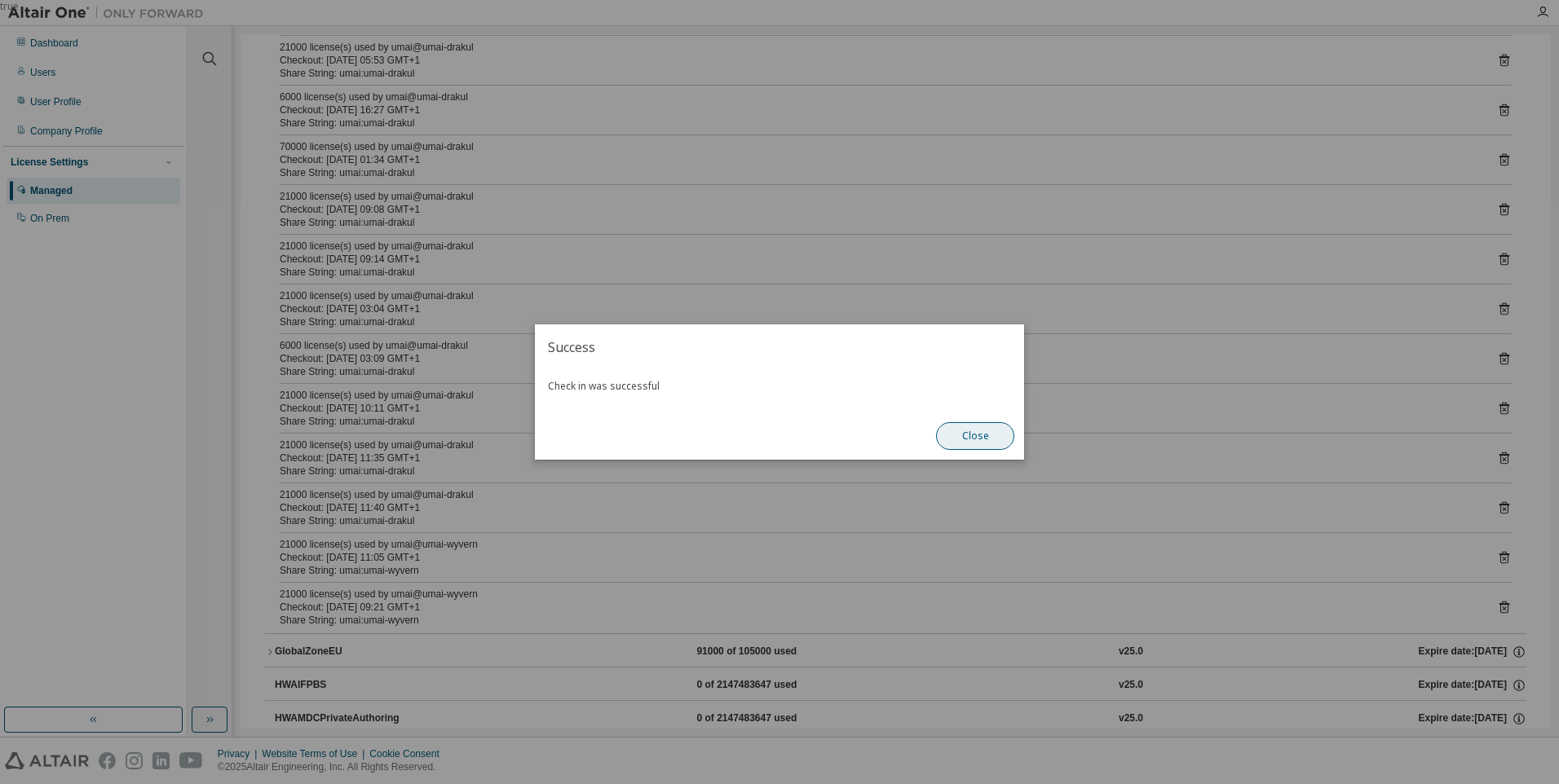
click at [964, 429] on button "Close" at bounding box center [975, 436] width 78 height 28
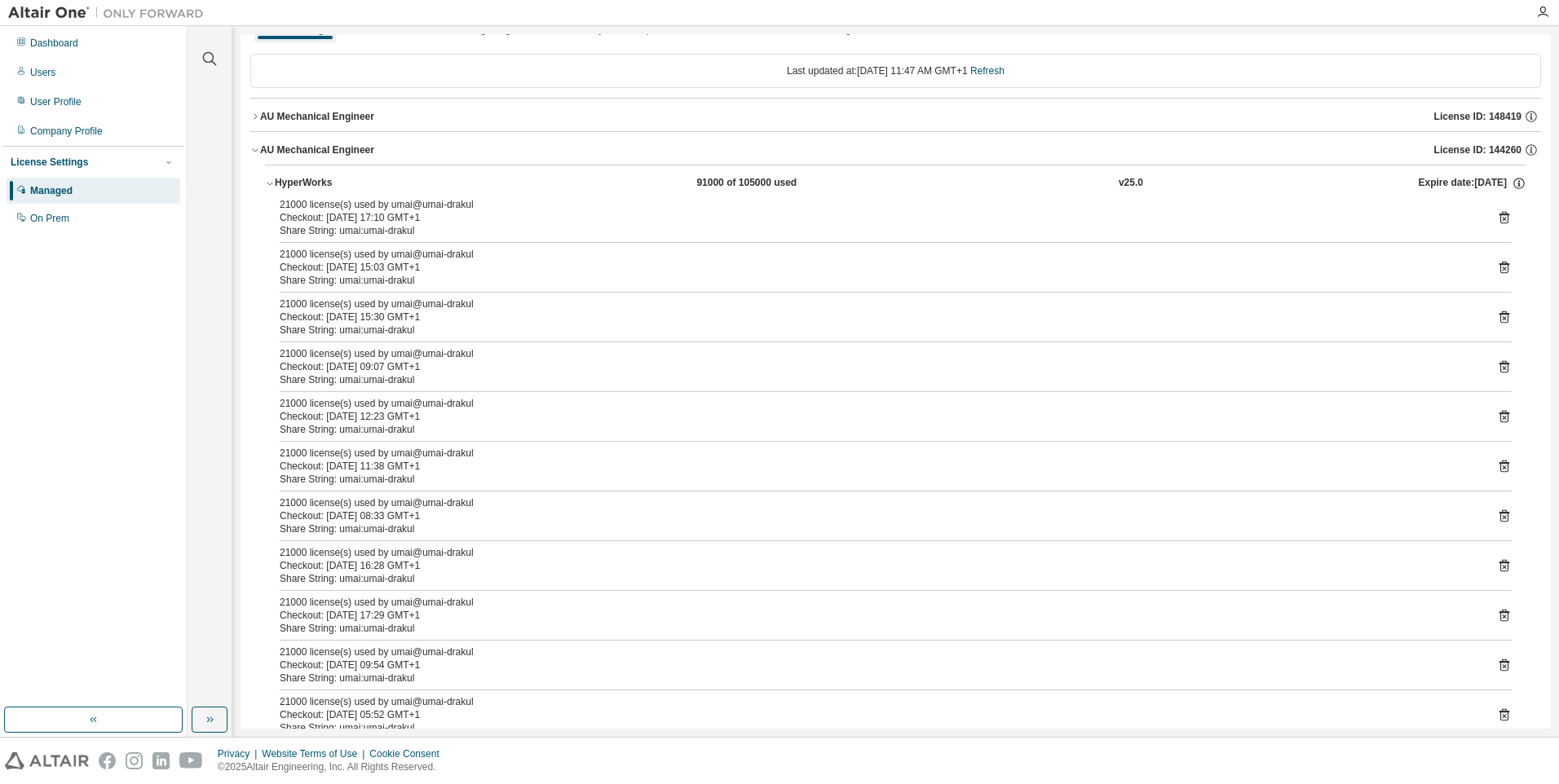
scroll to position [0, 0]
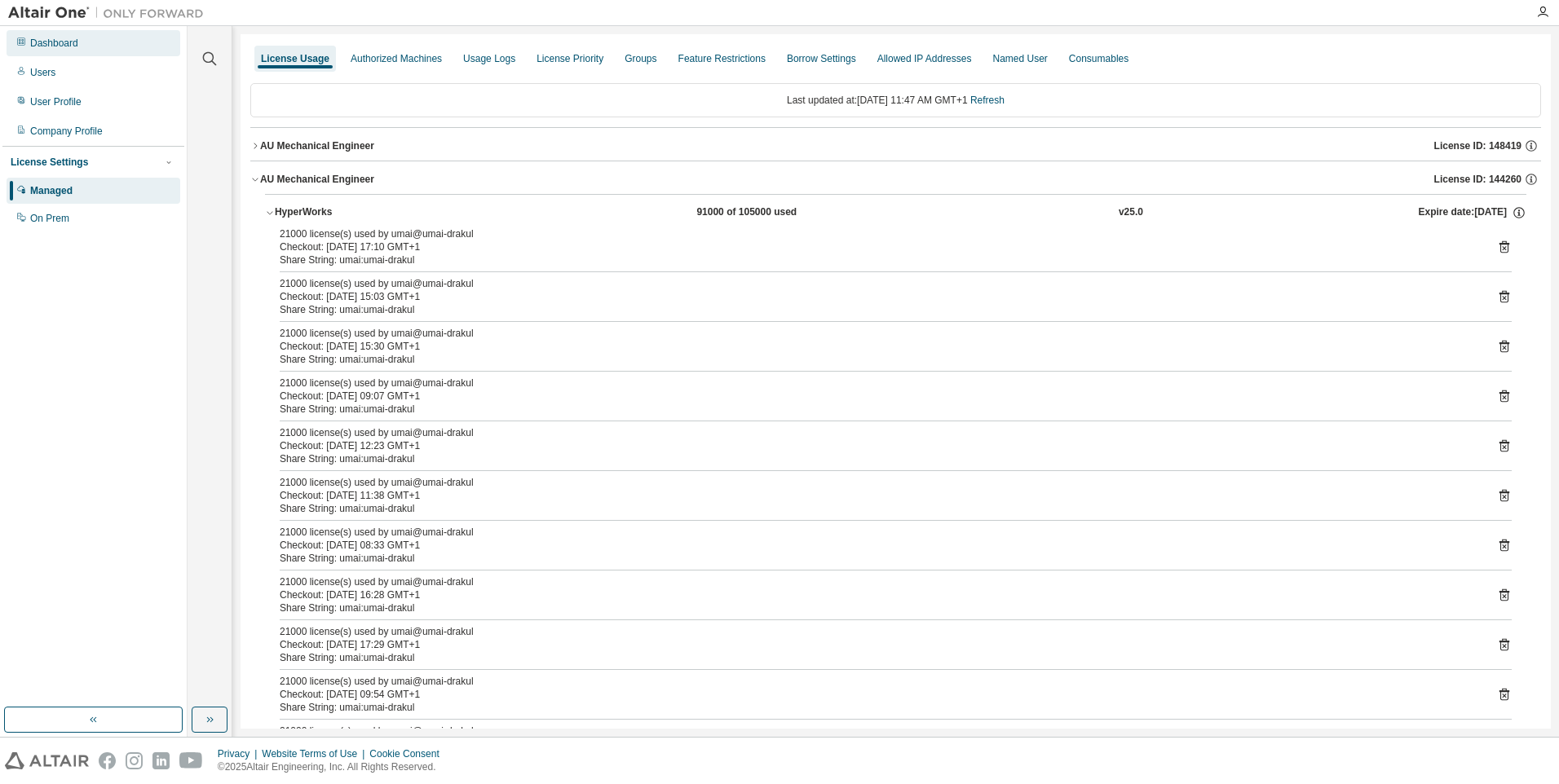
click at [72, 53] on div "Dashboard" at bounding box center [93, 44] width 174 height 26
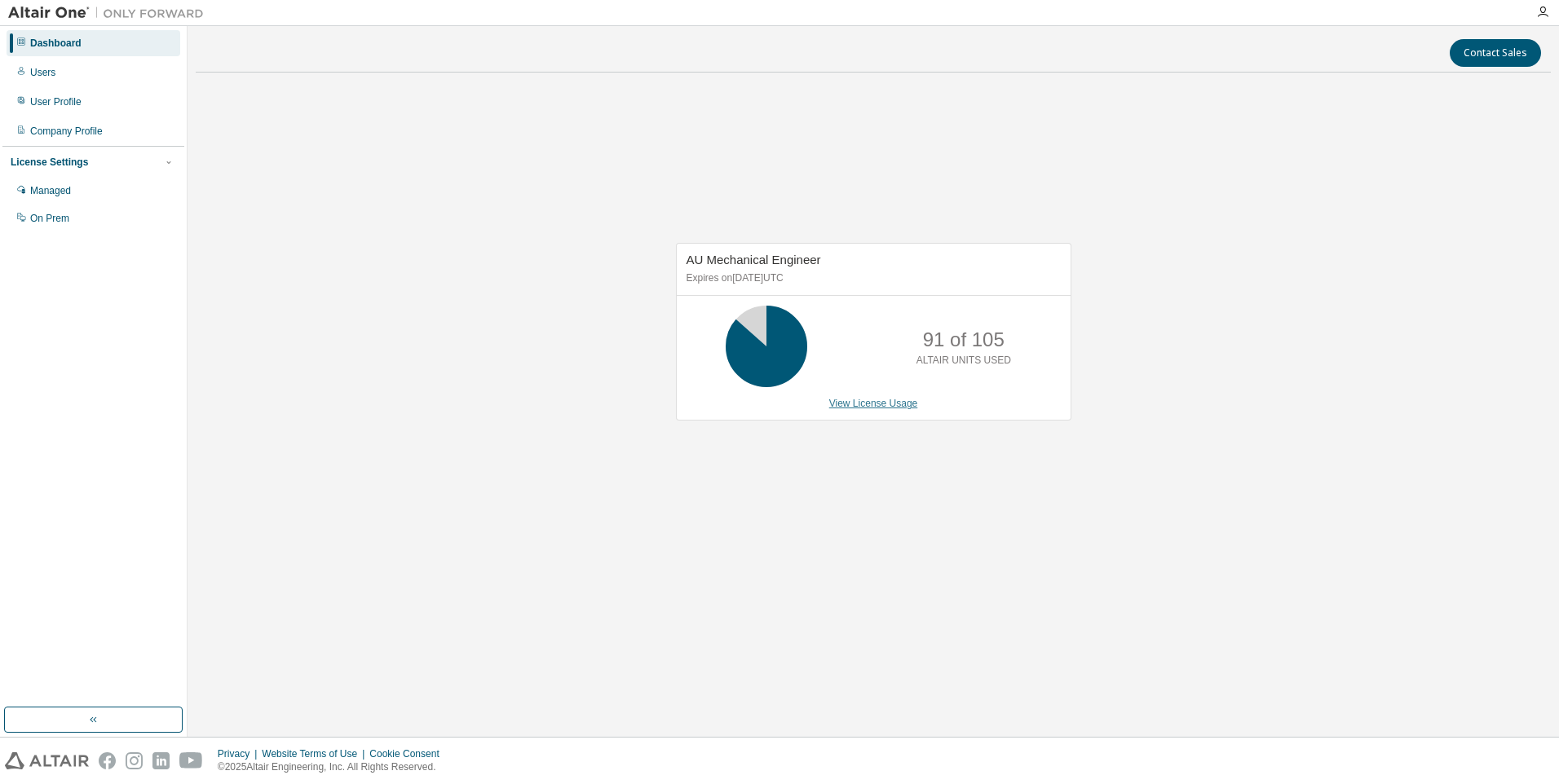
click at [842, 409] on link "View License Usage" at bounding box center [874, 403] width 89 height 12
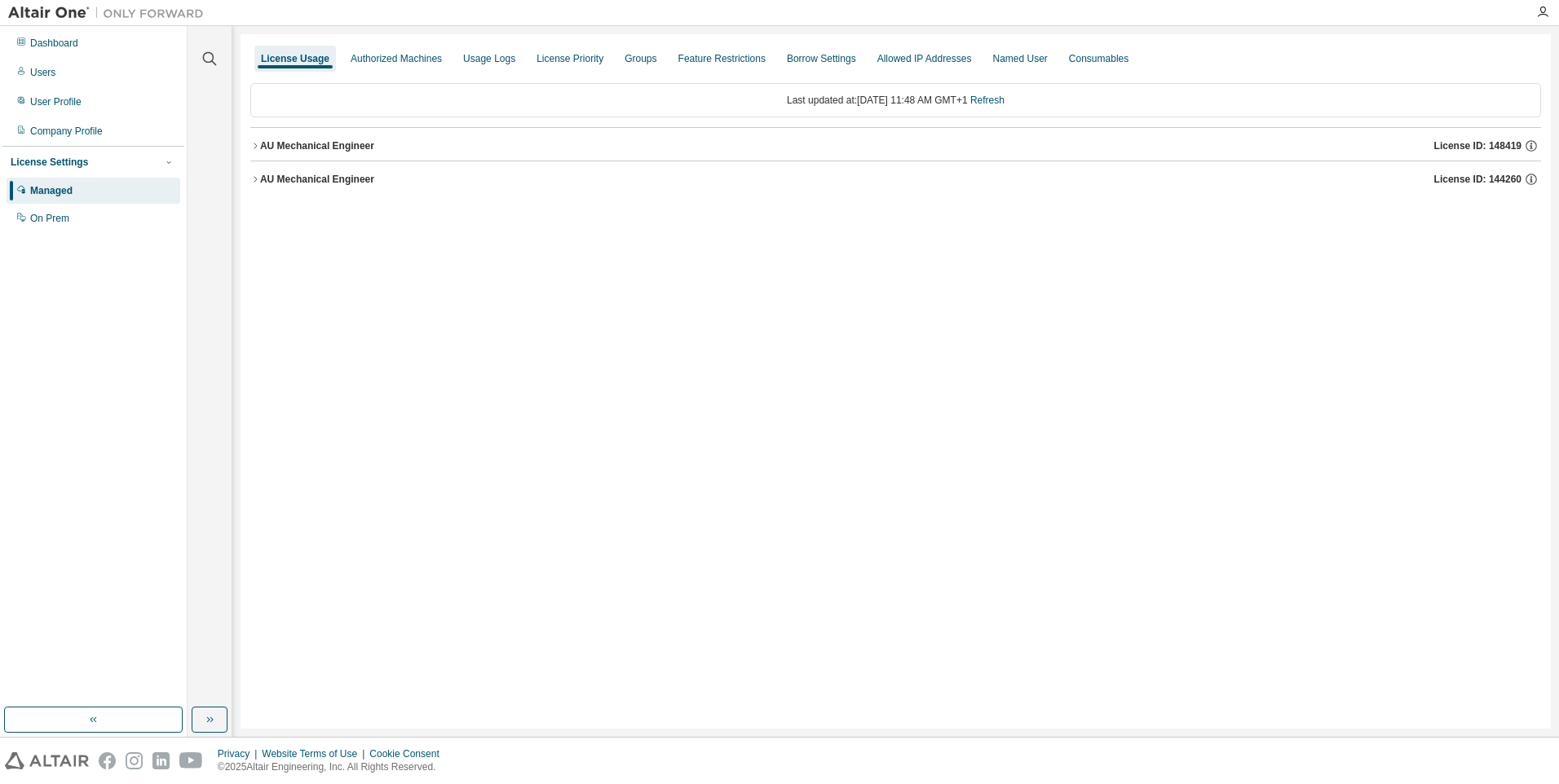
click at [348, 149] on div "AU Mechanical Engineer" at bounding box center [317, 146] width 114 height 13
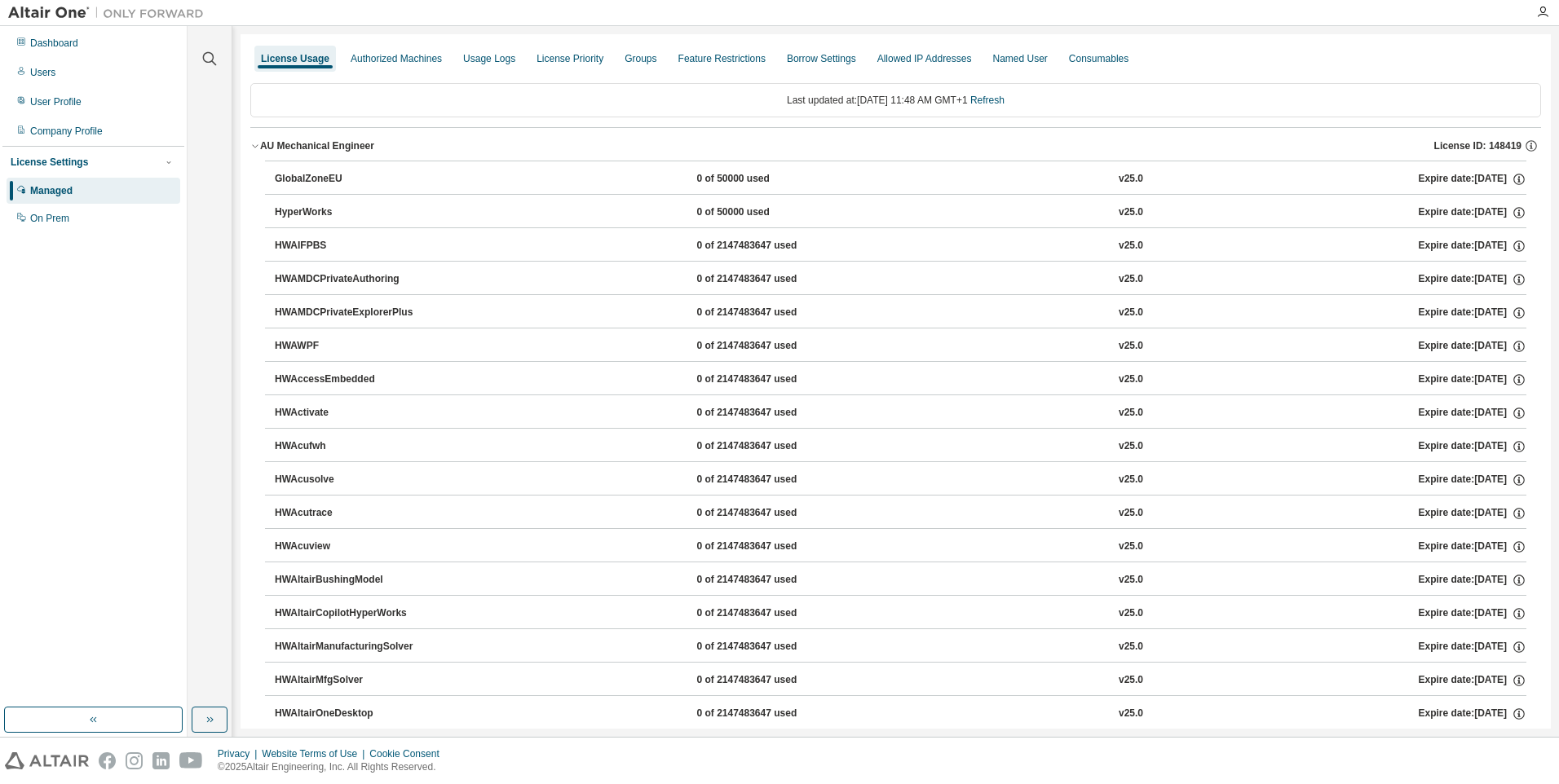
click at [348, 149] on div "AU Mechanical Engineer" at bounding box center [317, 146] width 114 height 13
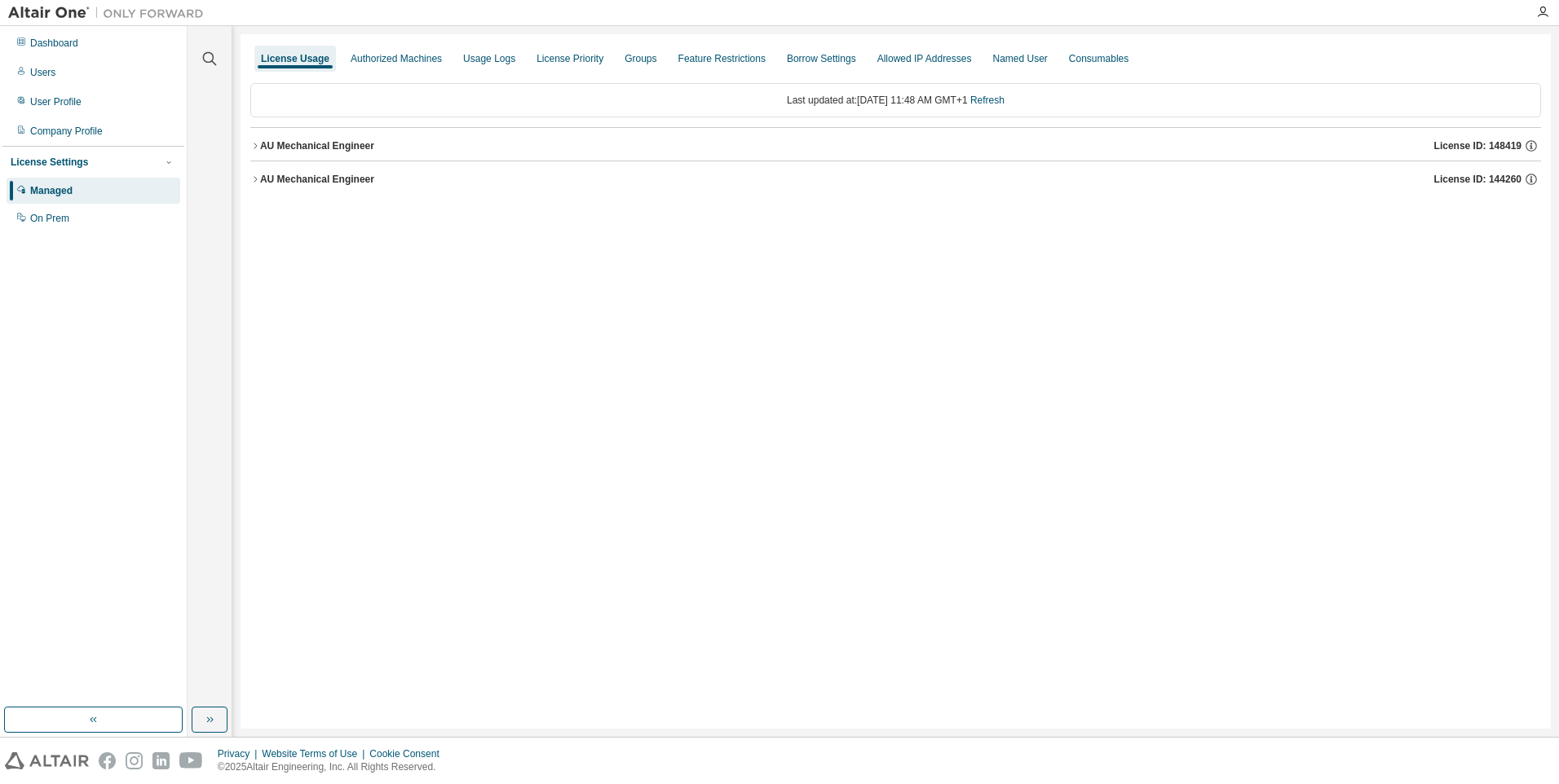
click at [326, 175] on div "AU Mechanical Engineer" at bounding box center [317, 180] width 114 height 13
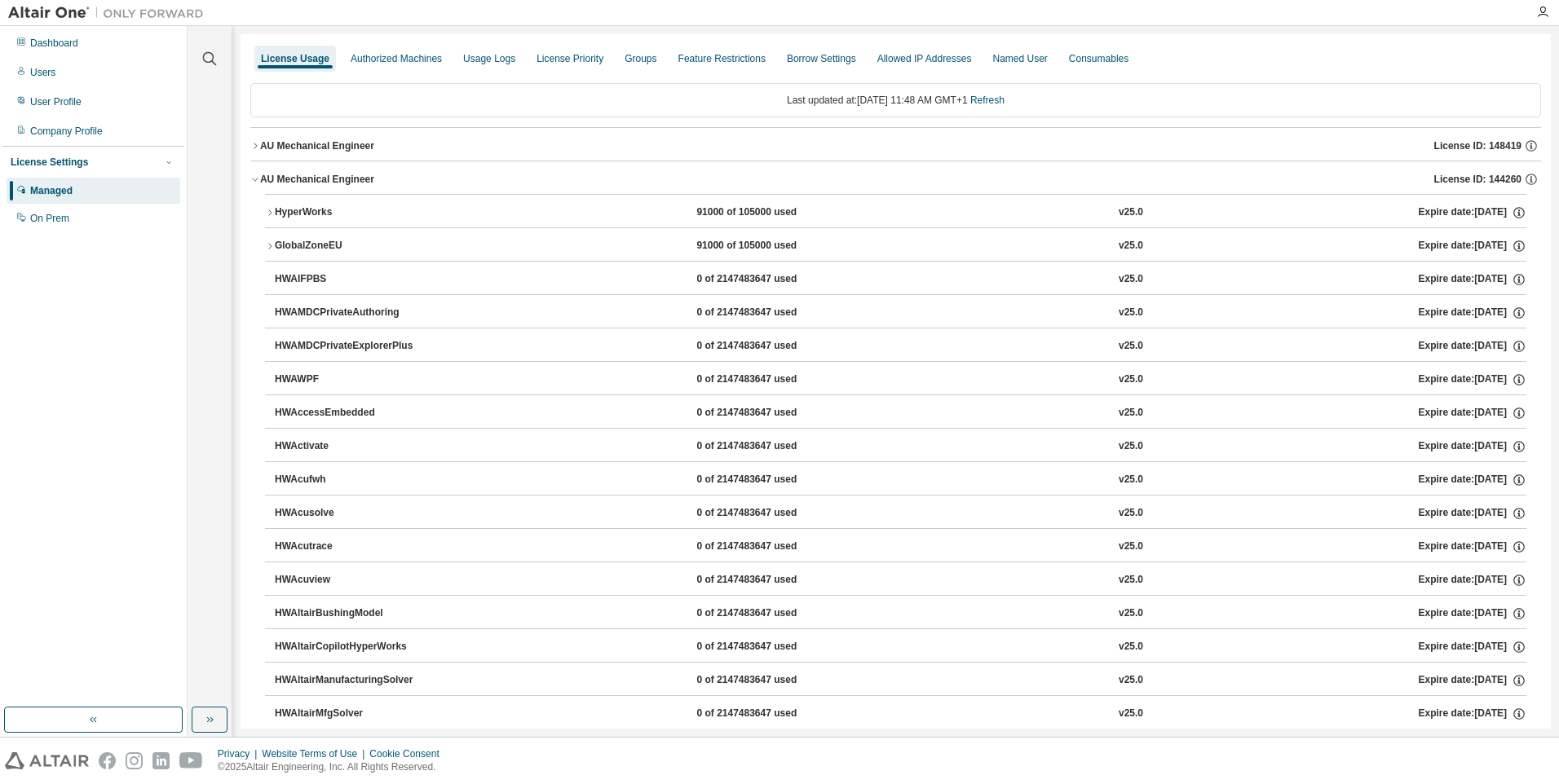
click at [309, 209] on div "HyperWorks" at bounding box center [348, 213] width 147 height 15
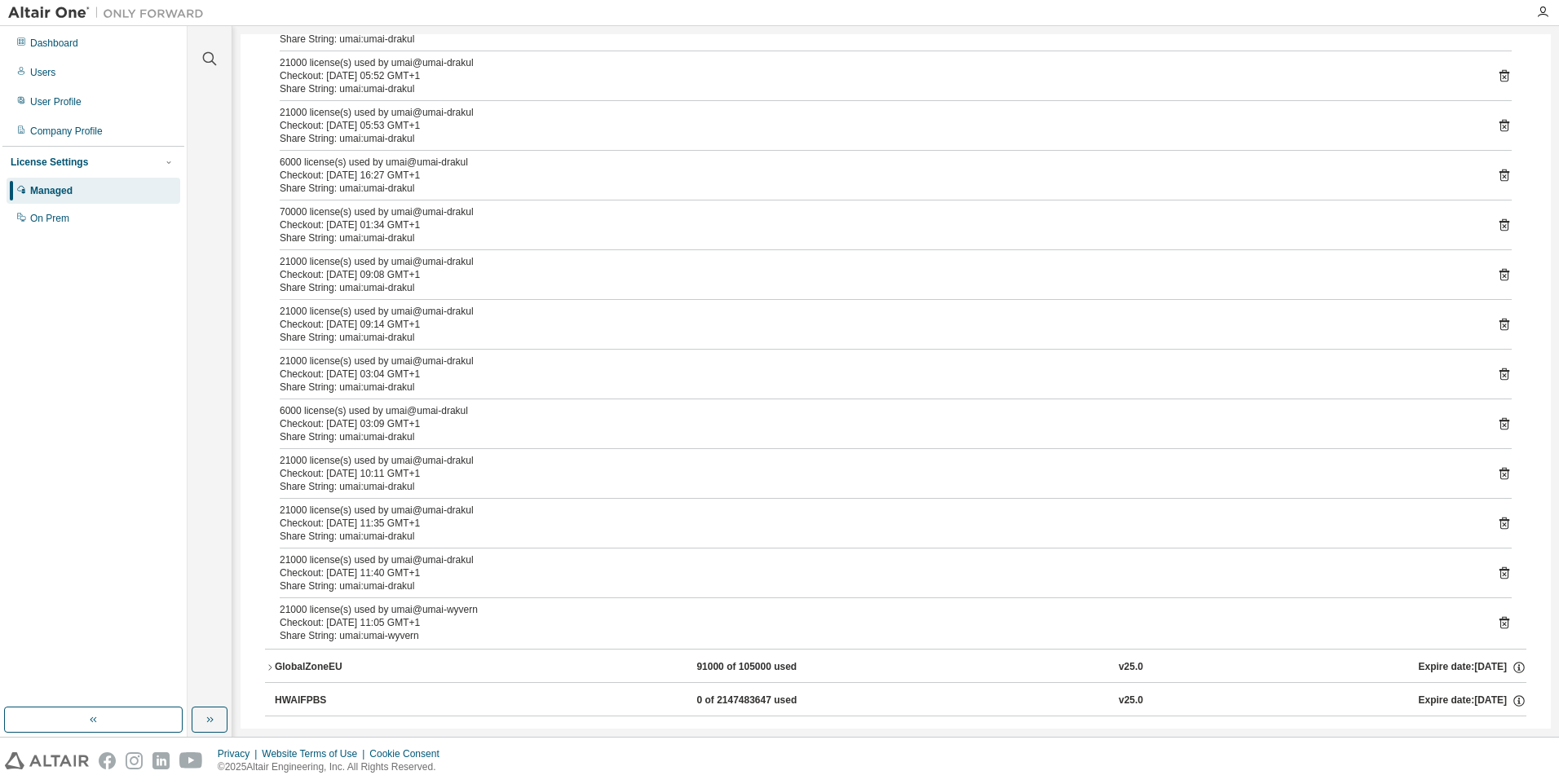
scroll to position [815, 0]
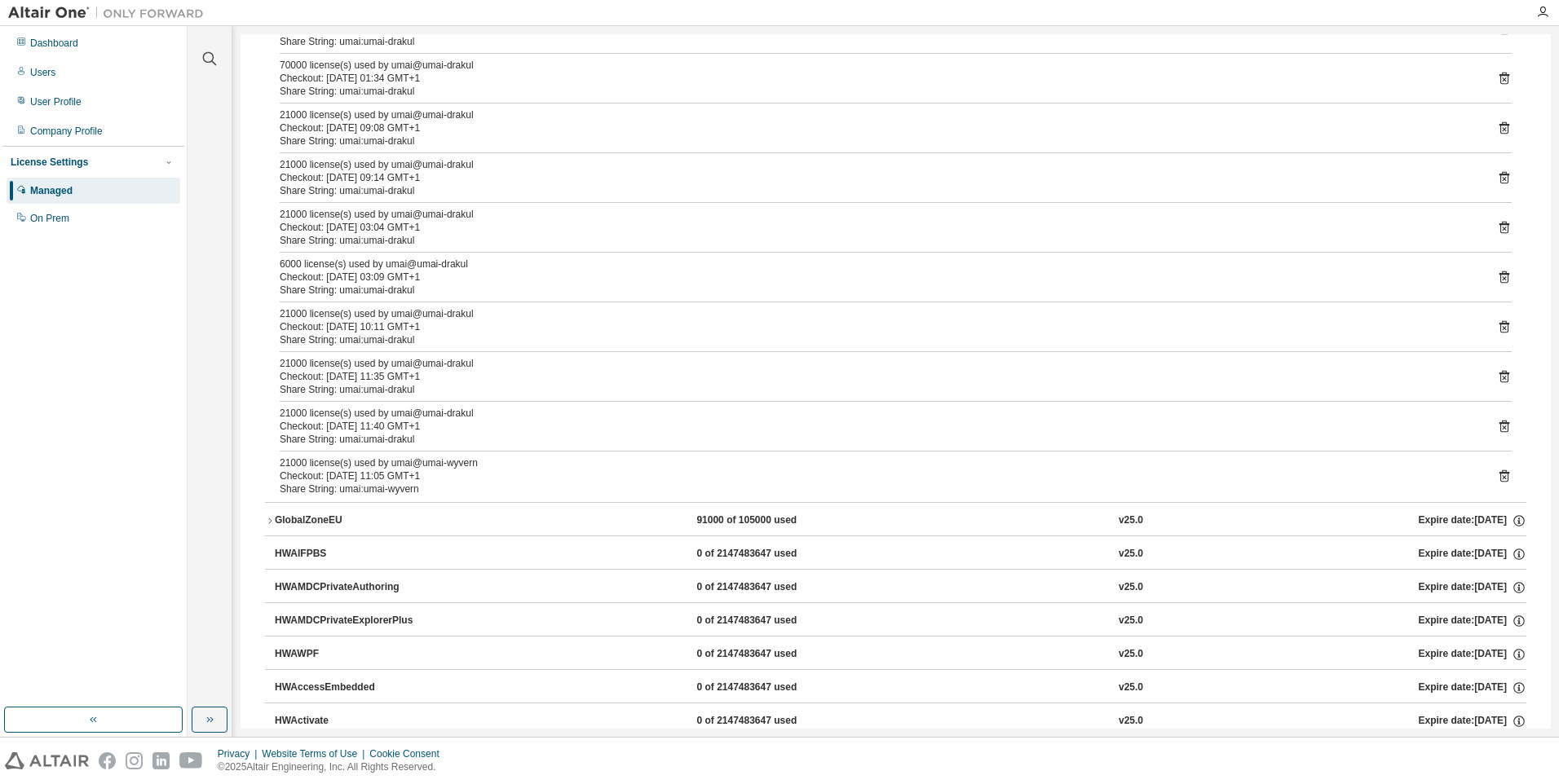
click at [1500, 476] on icon at bounding box center [1505, 476] width 10 height 12
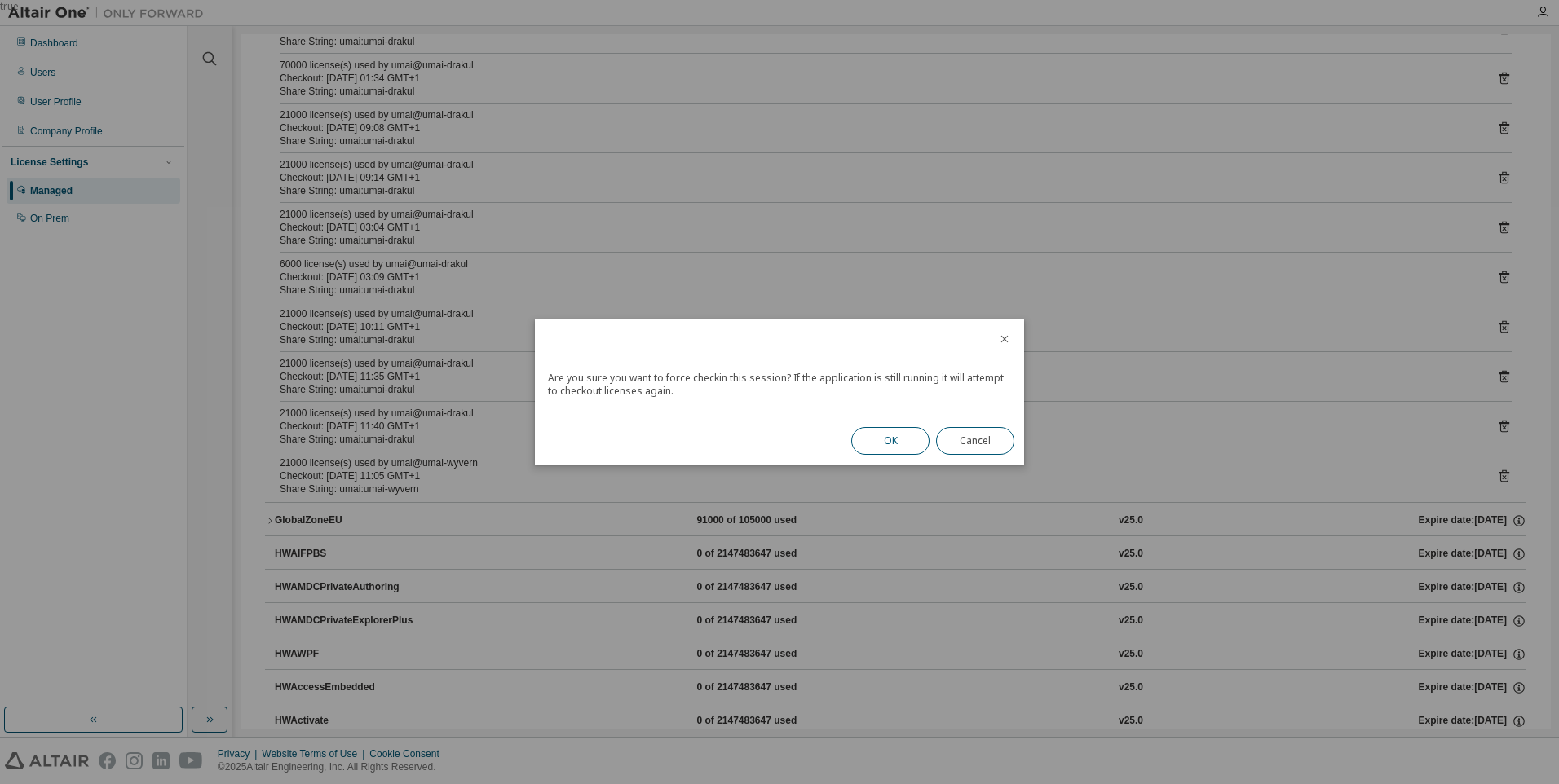
click at [889, 445] on button "OK" at bounding box center [890, 441] width 78 height 28
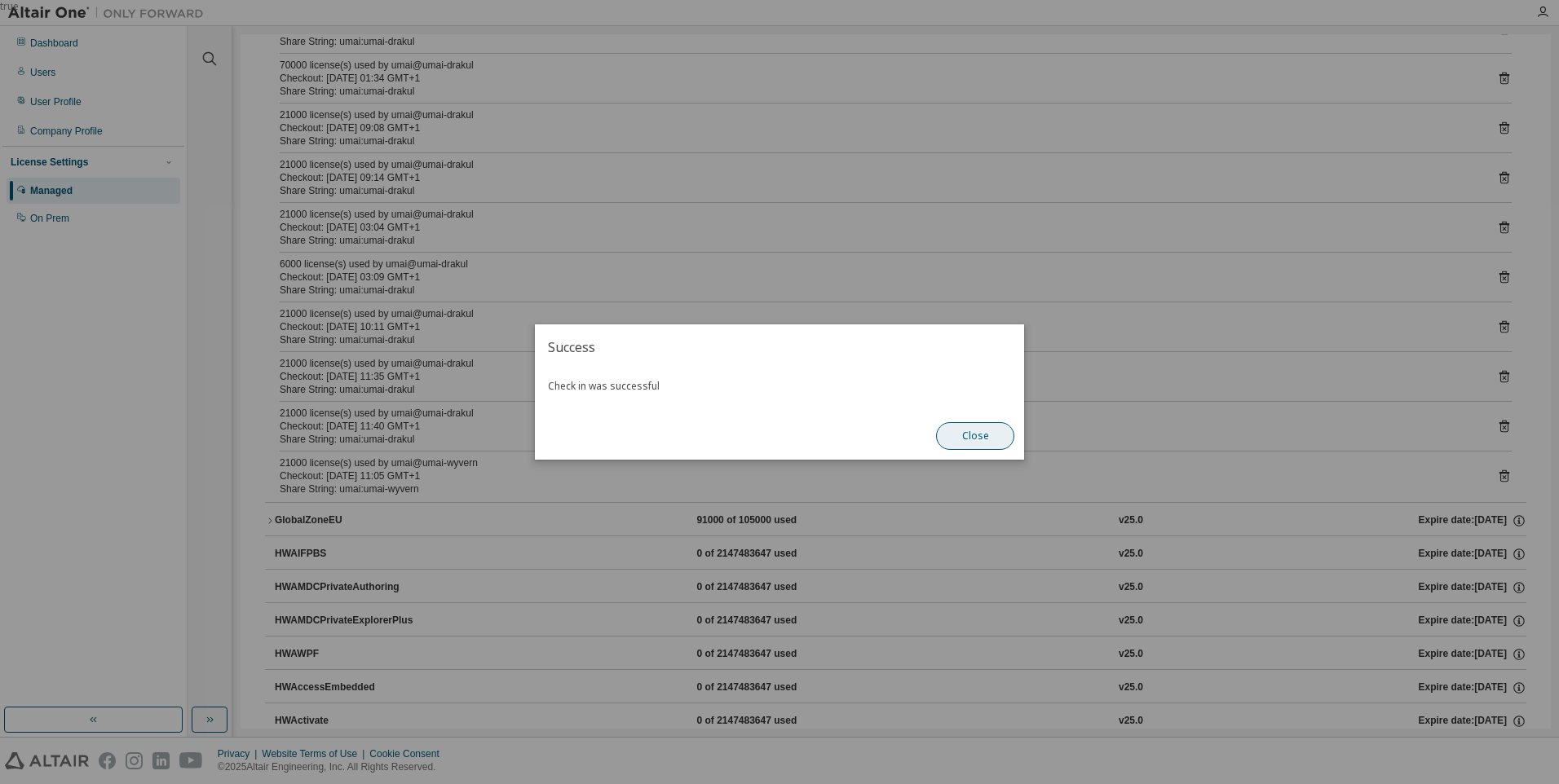
click at [991, 438] on button "Close" at bounding box center [975, 436] width 78 height 28
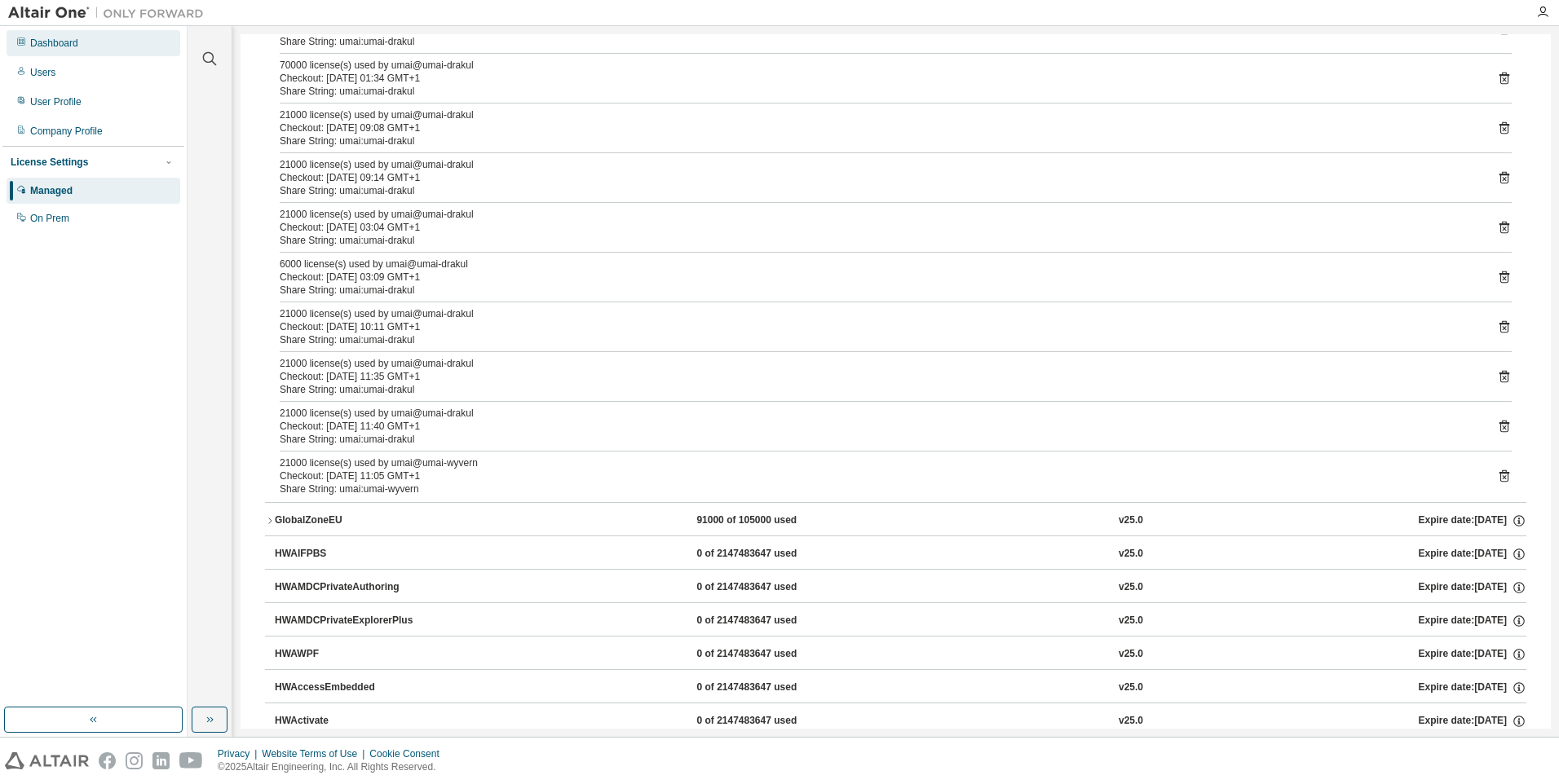
click at [59, 37] on div "Dashboard" at bounding box center [54, 43] width 48 height 13
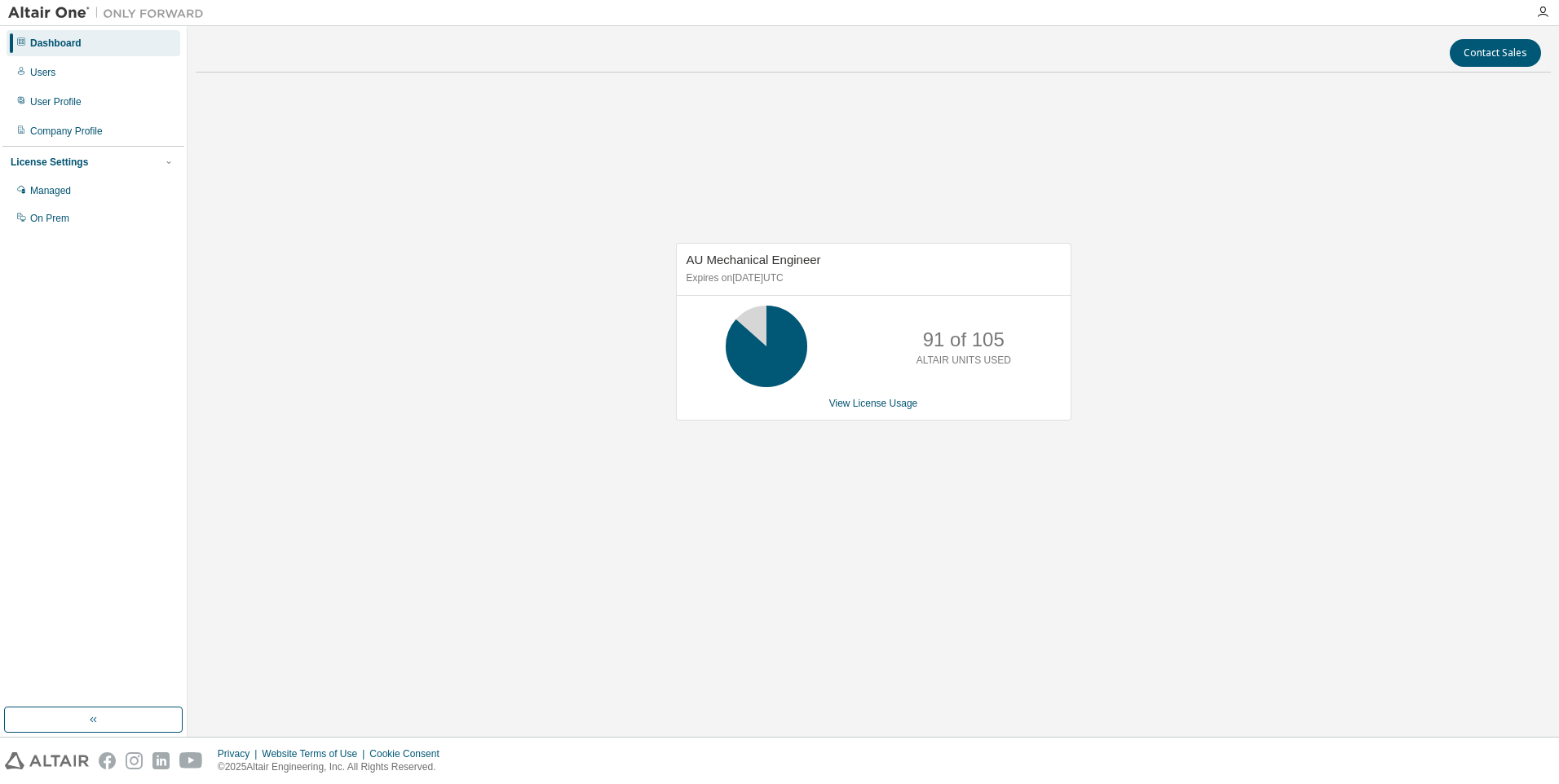
click at [58, 43] on div "Dashboard" at bounding box center [56, 43] width 51 height 13
click at [869, 411] on div "AU Mechanical Engineer Expires on June 1, 2026 UTC 91 of 105 ALTAIR UNITS USED …" at bounding box center [874, 332] width 395 height 178
click at [877, 403] on link "View License Usage" at bounding box center [874, 403] width 89 height 12
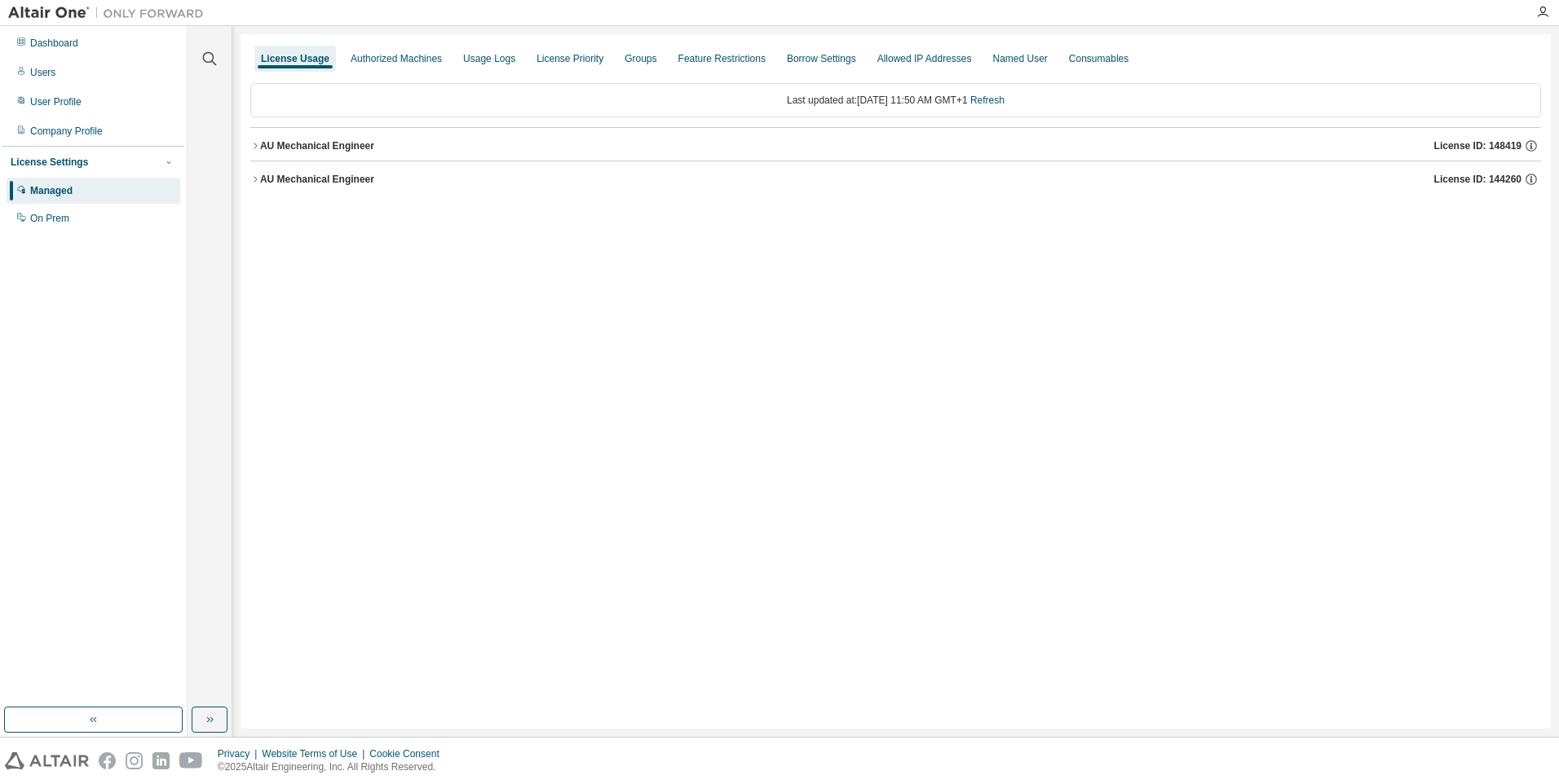
click at [355, 178] on div "AU Mechanical Engineer" at bounding box center [317, 180] width 114 height 13
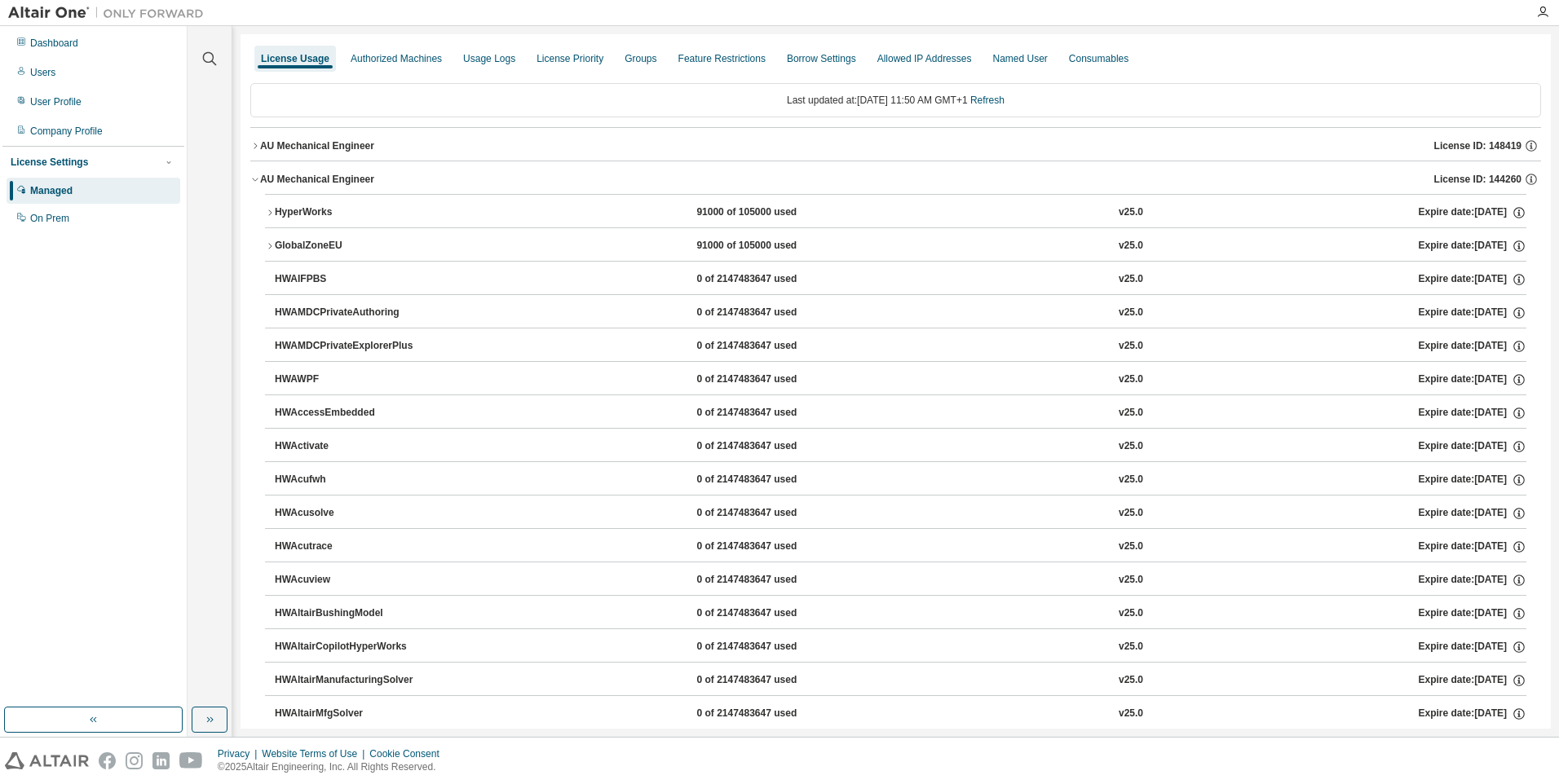
click at [328, 240] on div "GlobalZoneEU" at bounding box center [348, 246] width 147 height 15
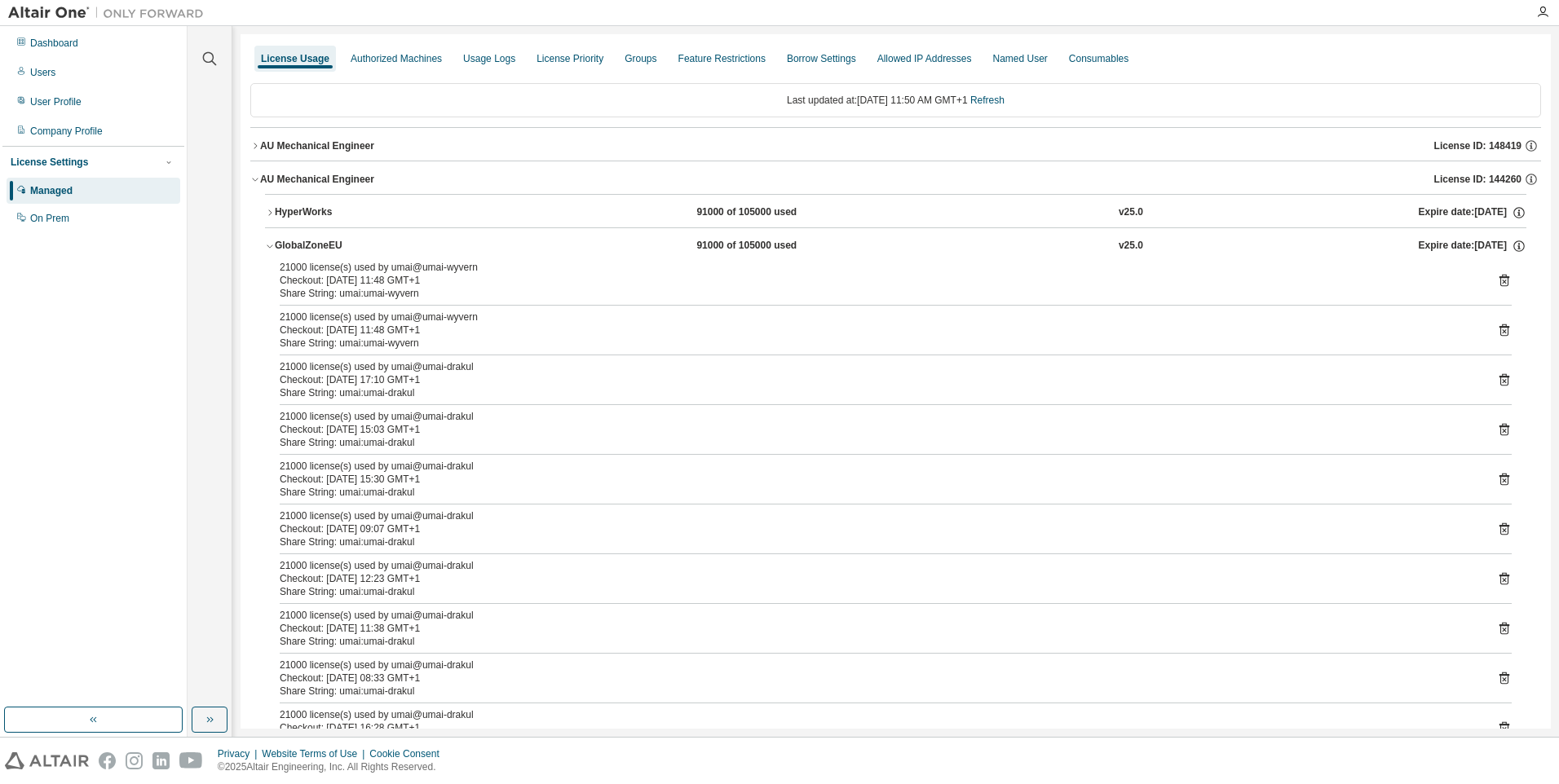
click at [291, 237] on button "GlobalZoneEU 91000 of 105000 used v25.0 Expire date: 2026-06-01" at bounding box center [895, 246] width 1261 height 35
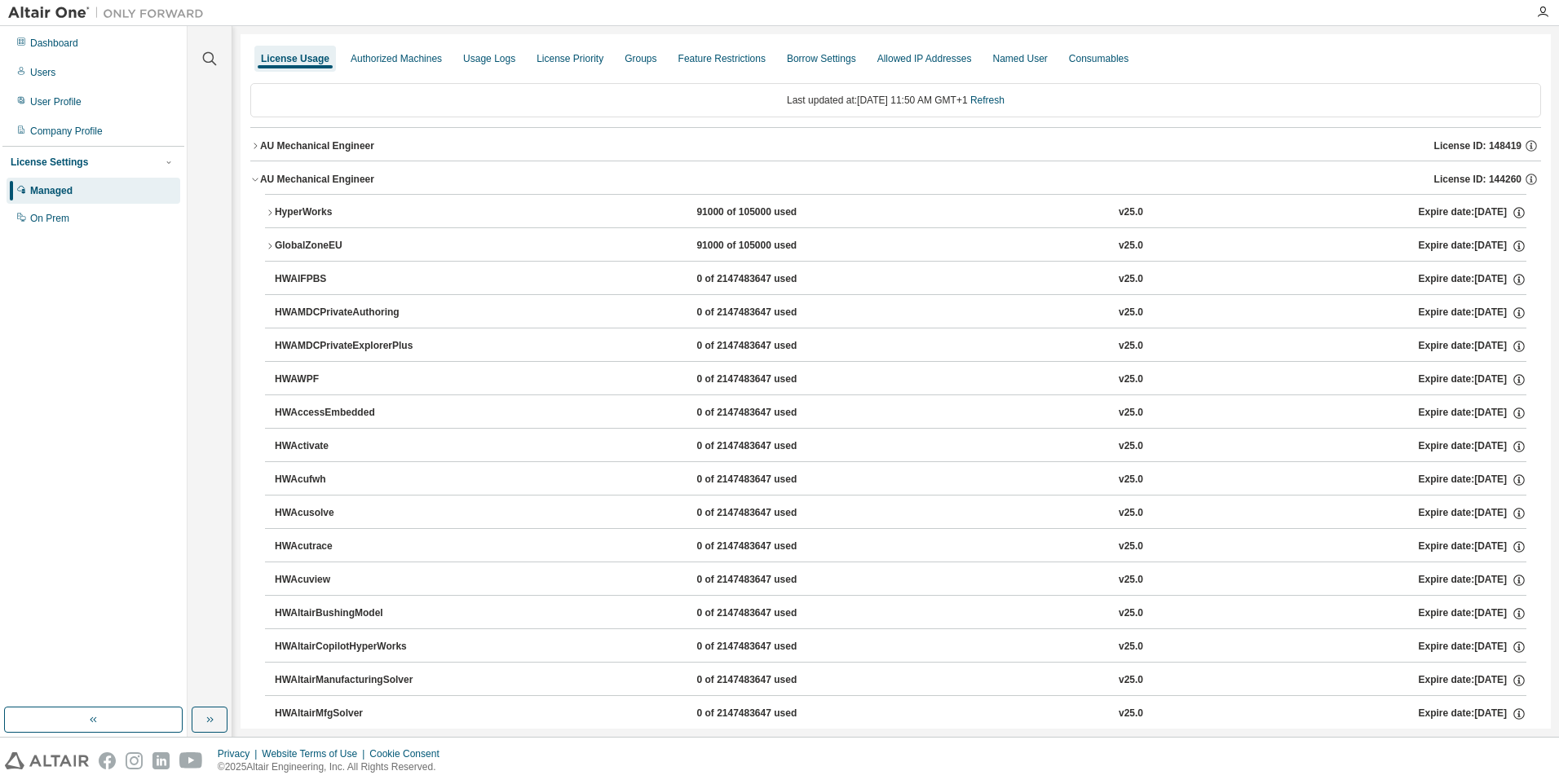
click at [306, 179] on div "AU Mechanical Engineer" at bounding box center [317, 180] width 114 height 13
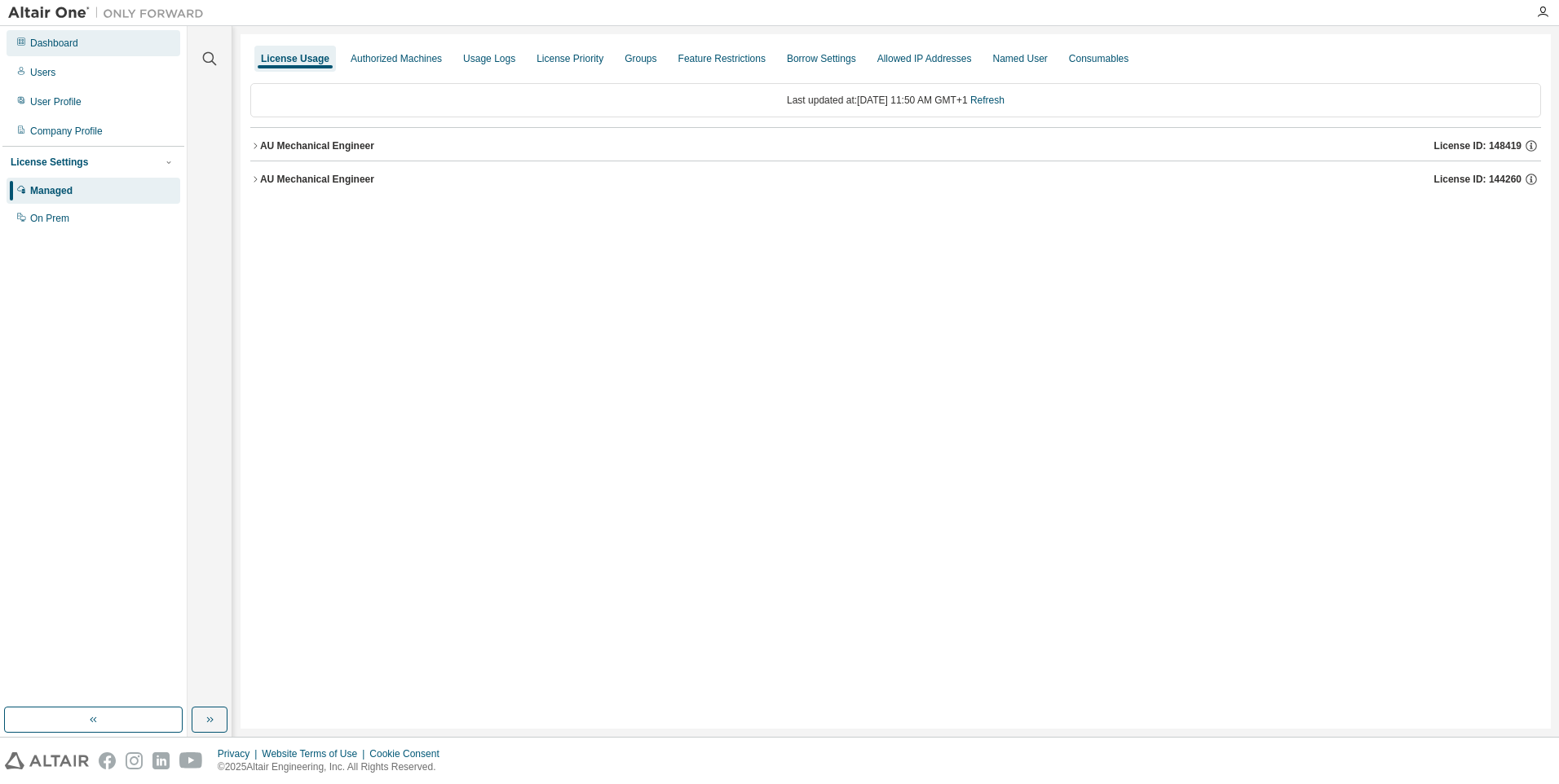
click at [86, 55] on div "Dashboard" at bounding box center [93, 44] width 174 height 26
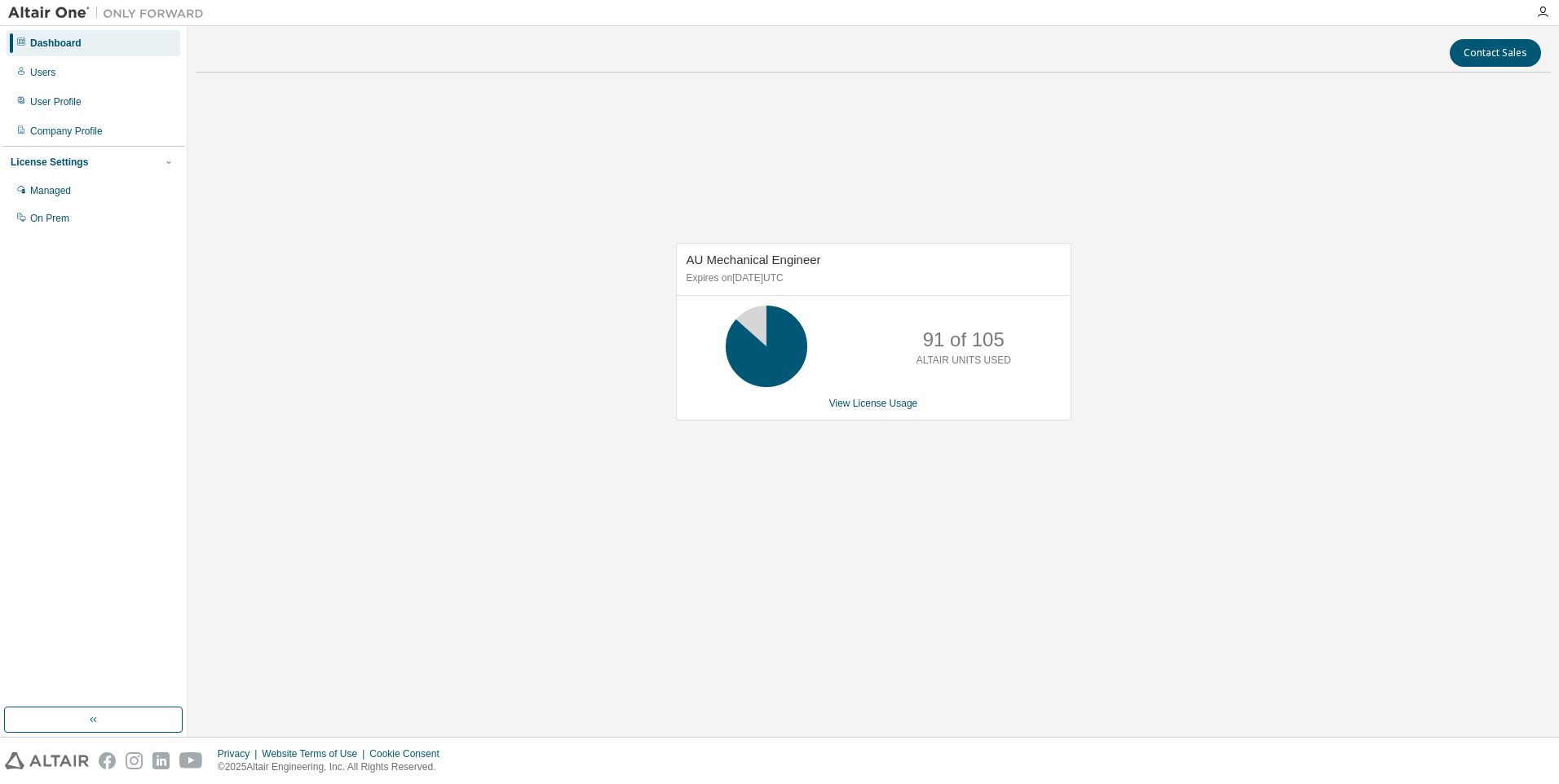
click at [930, 661] on div "Contact Sales AU Mechanical Engineer Expires on June 1, 2026 UTC 91 of 105 ALTA…" at bounding box center [873, 382] width 1355 height 694
click at [858, 409] on link "View License Usage" at bounding box center [874, 403] width 89 height 12
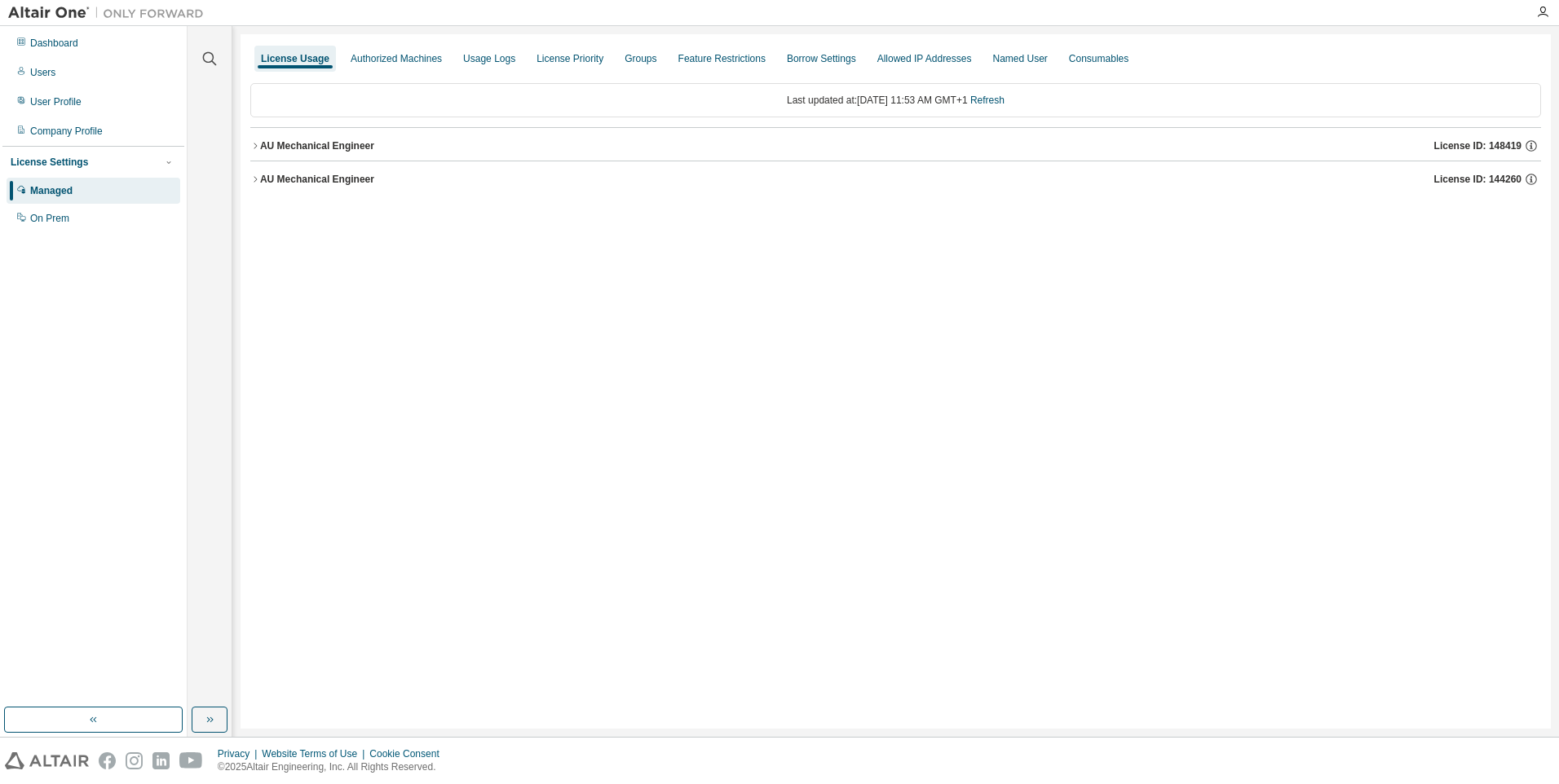
click at [351, 135] on button "AU Mechanical Engineer License ID: 148419" at bounding box center [895, 145] width 1291 height 35
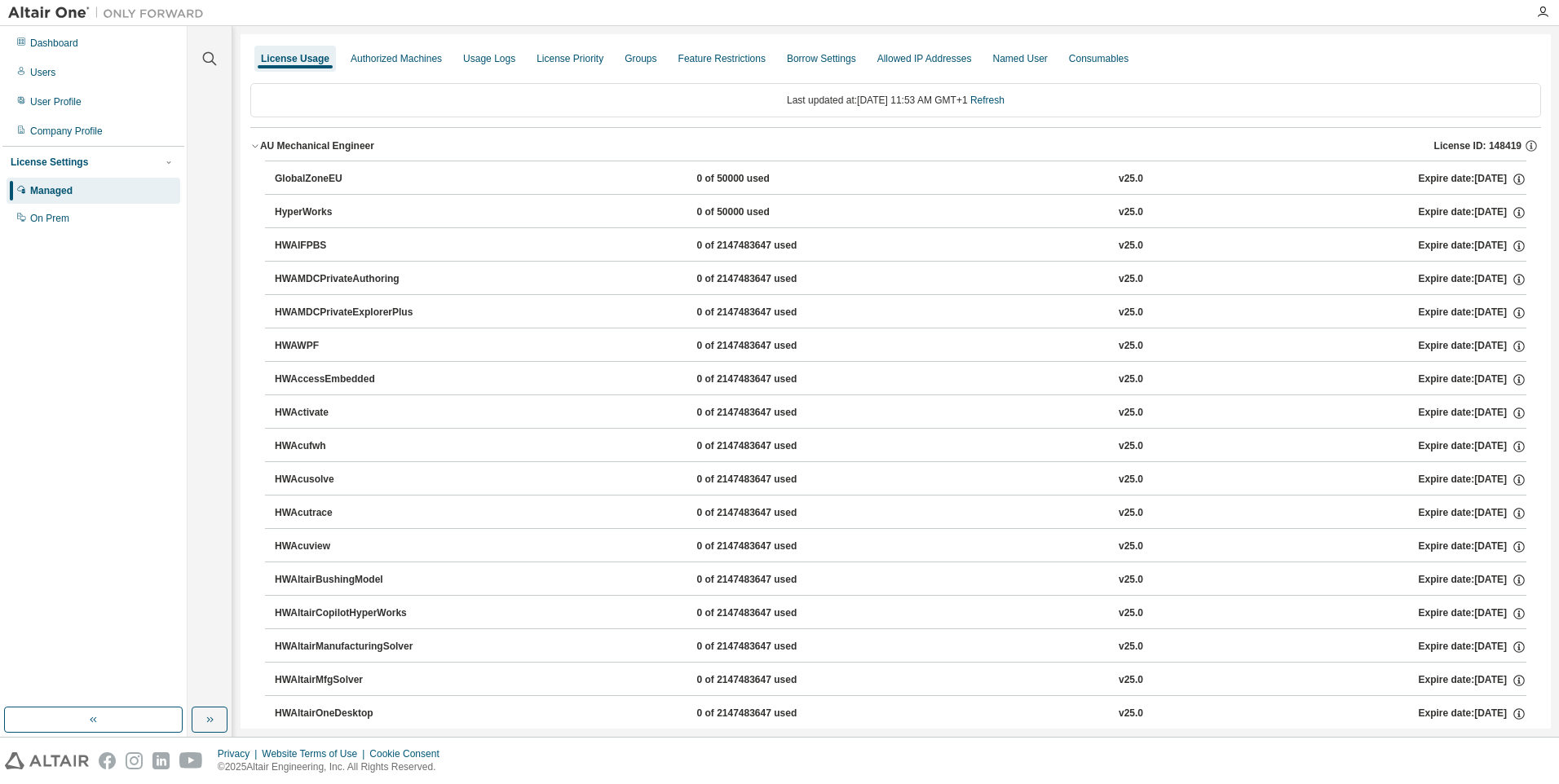
click at [351, 135] on button "AU Mechanical Engineer License ID: 148419" at bounding box center [895, 145] width 1291 height 35
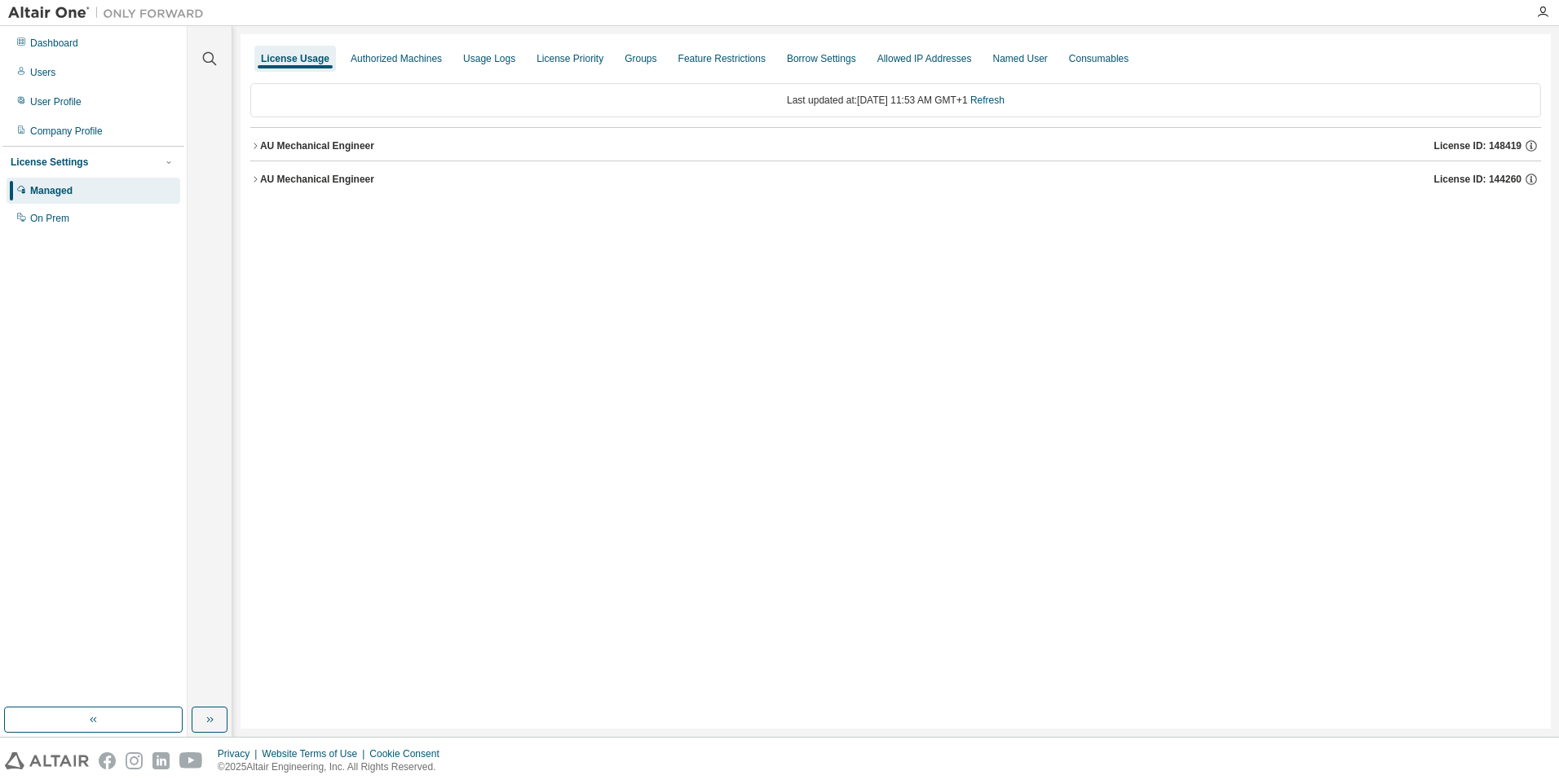
click at [331, 178] on div "AU Mechanical Engineer" at bounding box center [317, 180] width 114 height 13
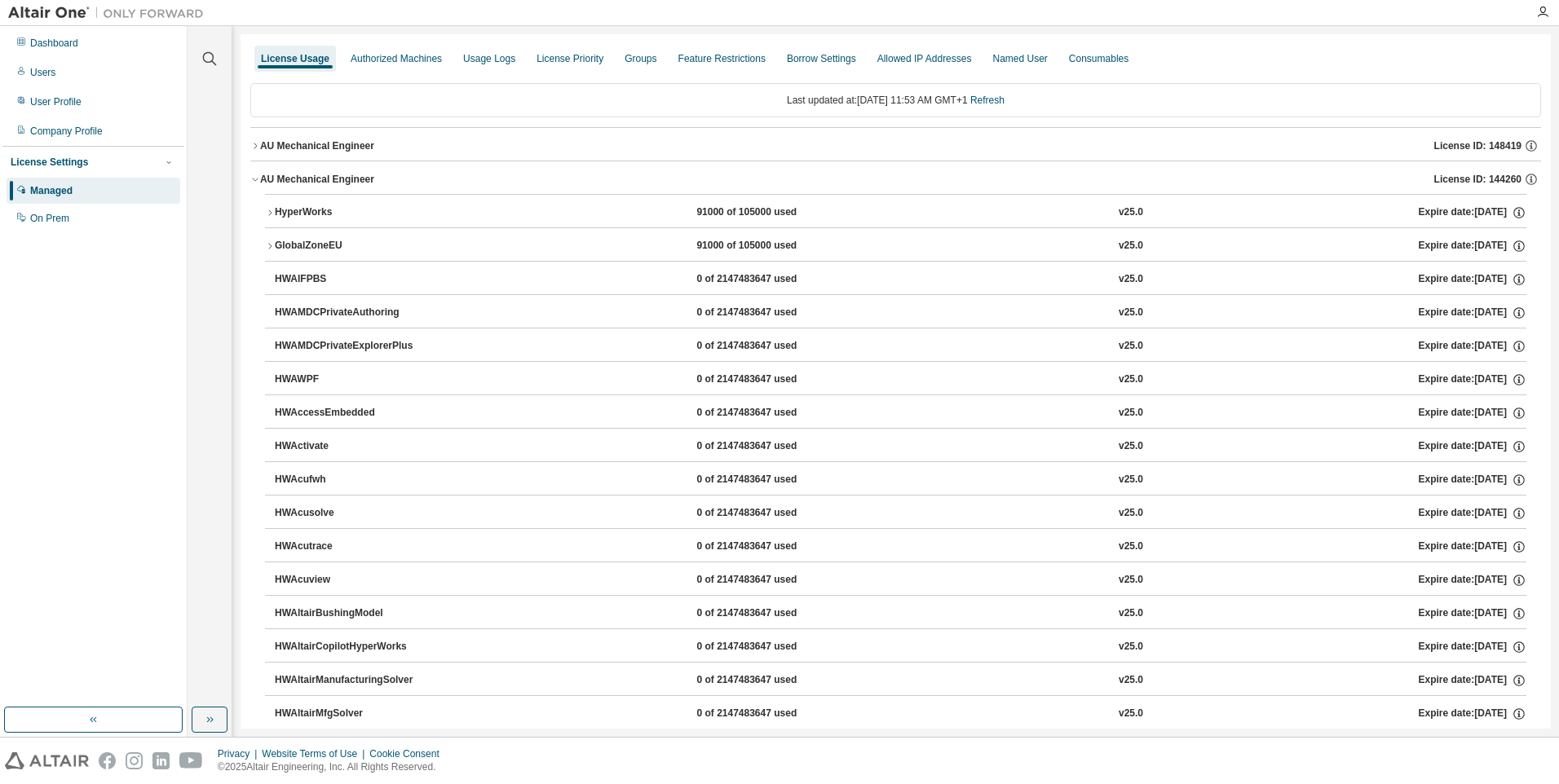
click at [331, 178] on div "AU Mechanical Engineer" at bounding box center [317, 180] width 114 height 13
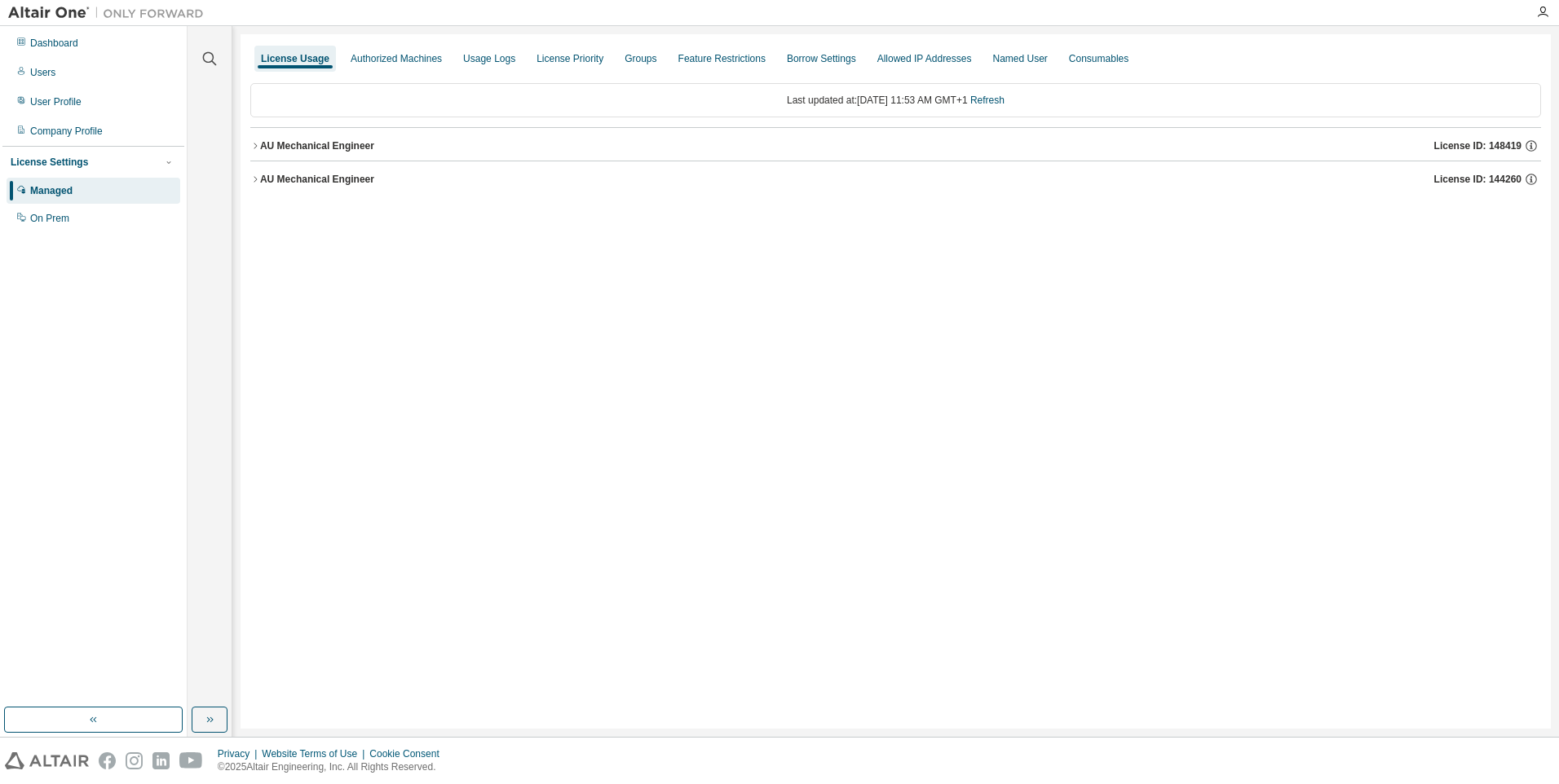
click at [329, 148] on div "AU Mechanical Engineer" at bounding box center [317, 146] width 114 height 13
